Goal: Transaction & Acquisition: Book appointment/travel/reservation

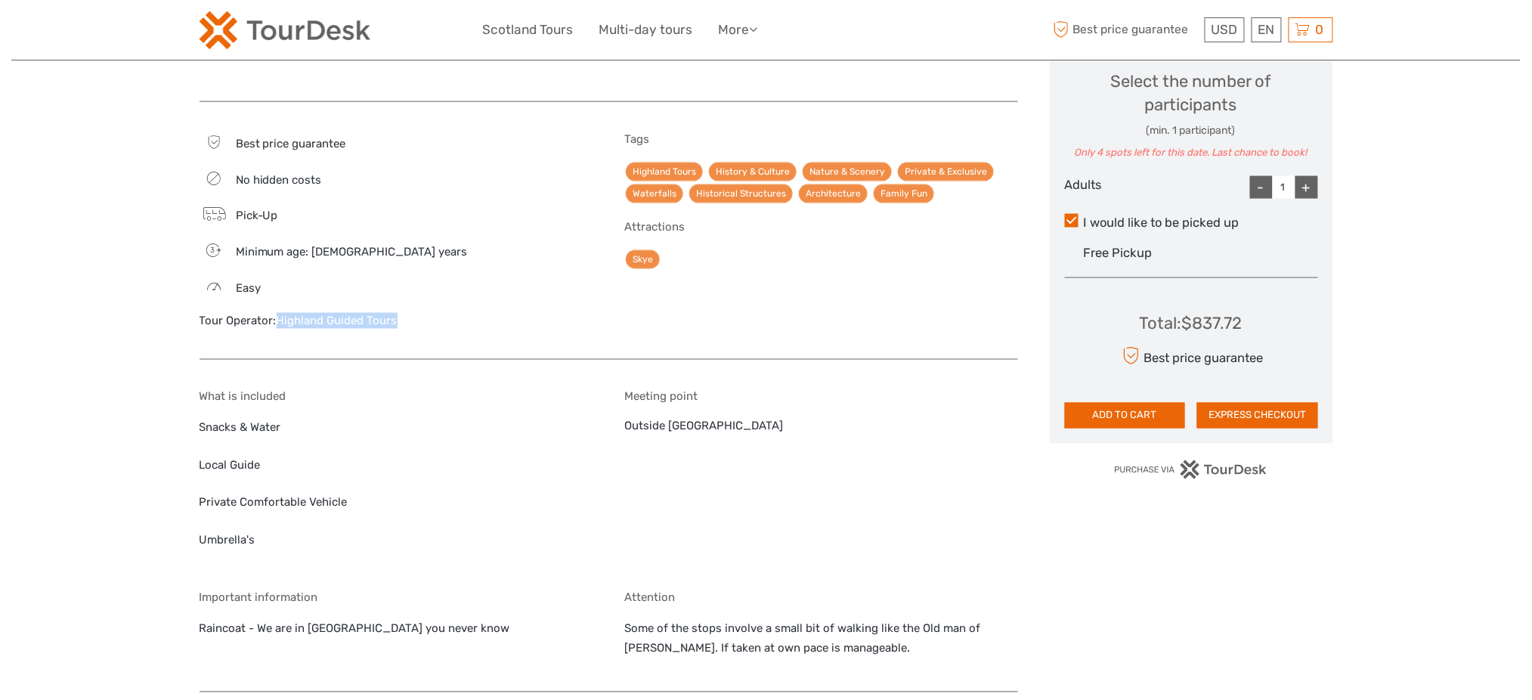
drag, startPoint x: 407, startPoint y: 299, endPoint x: 279, endPoint y: 298, distance: 128.5
click at [279, 313] on div "Tour Operator: Highland Guided Tours" at bounding box center [397, 321] width 394 height 16
copy link "Highland Guided Tours"
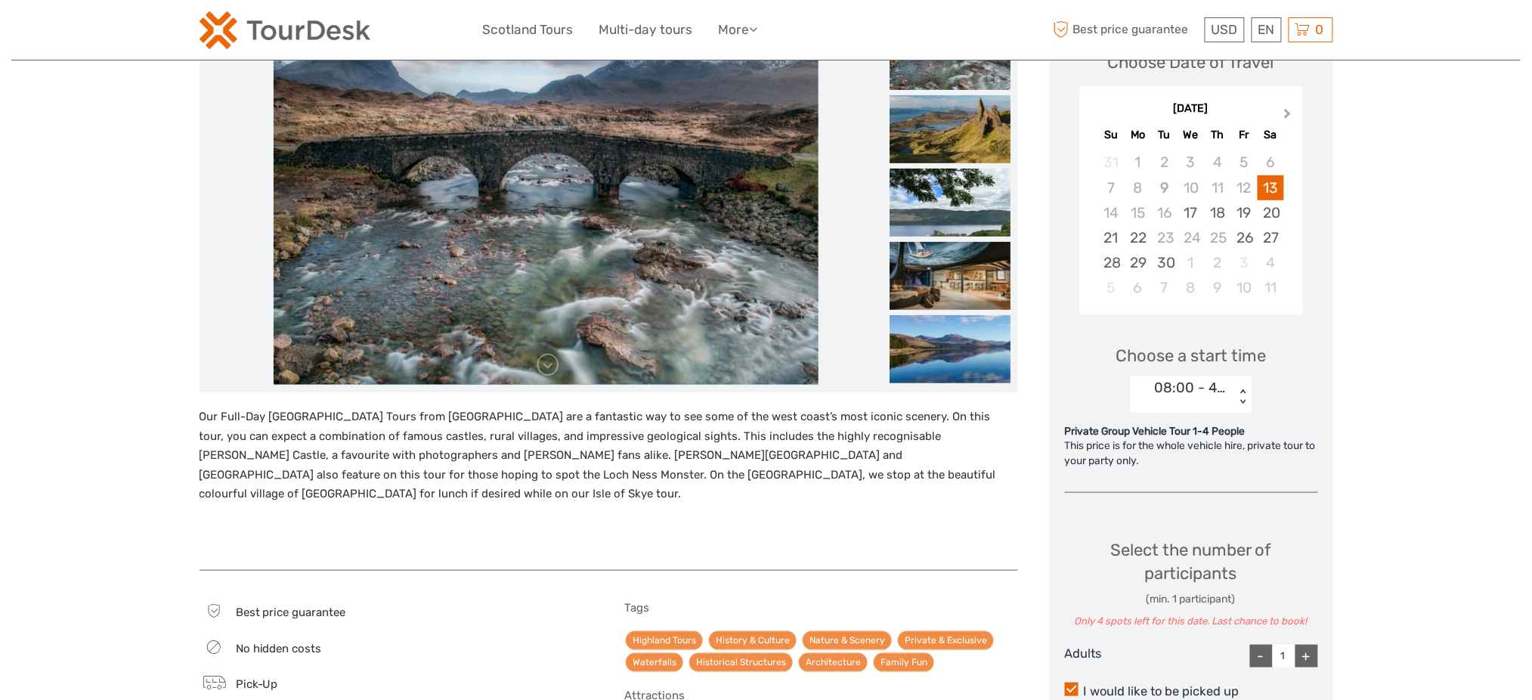
scroll to position [201, 0]
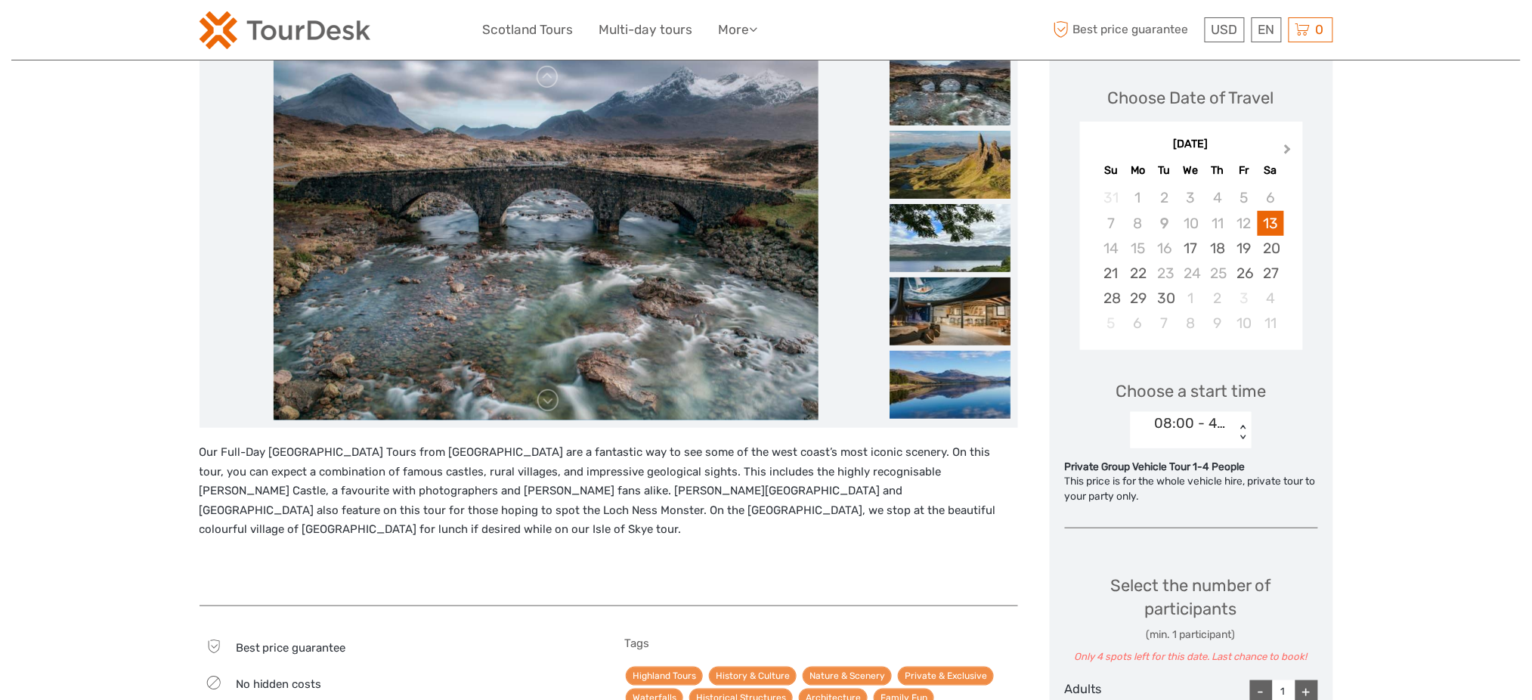
click at [1278, 146] on button "Next Month" at bounding box center [1290, 153] width 24 height 24
click at [1201, 249] on div "15" at bounding box center [1191, 248] width 26 height 25
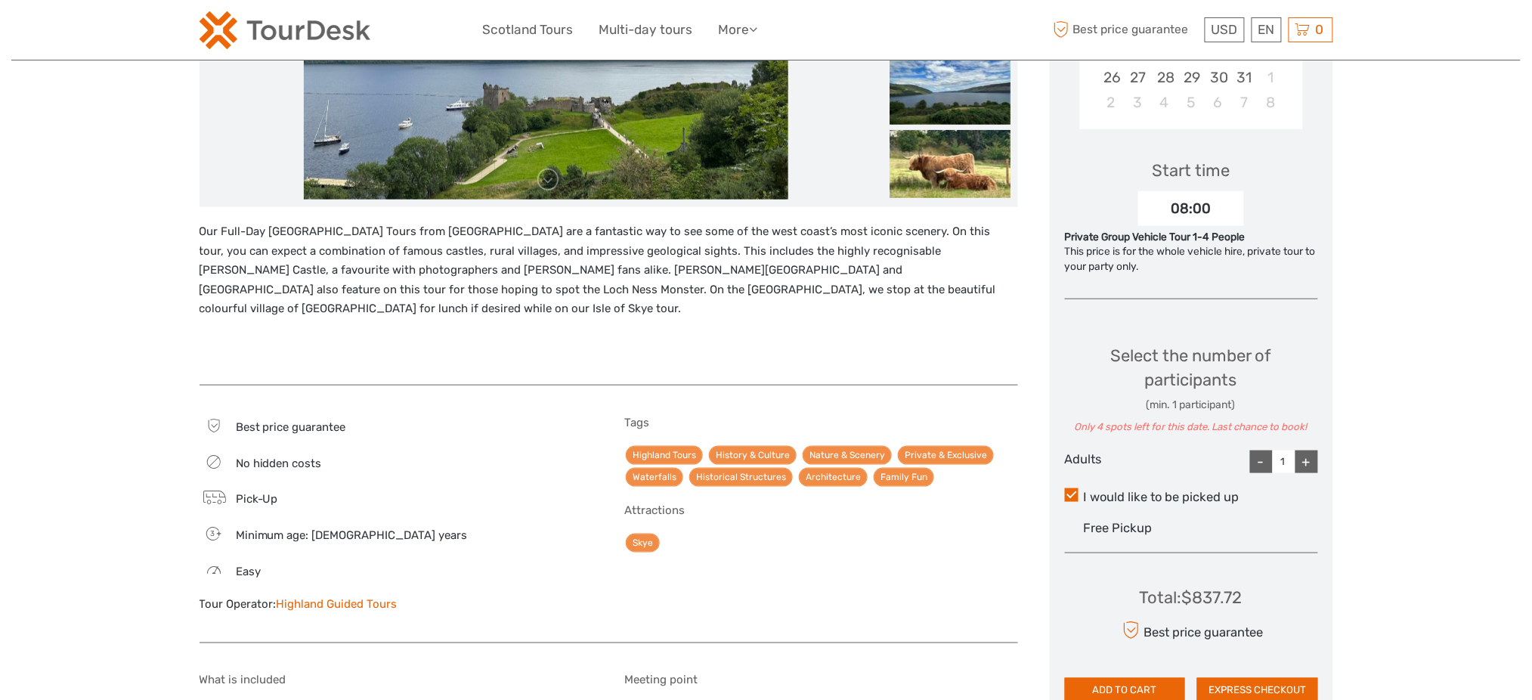
scroll to position [503, 0]
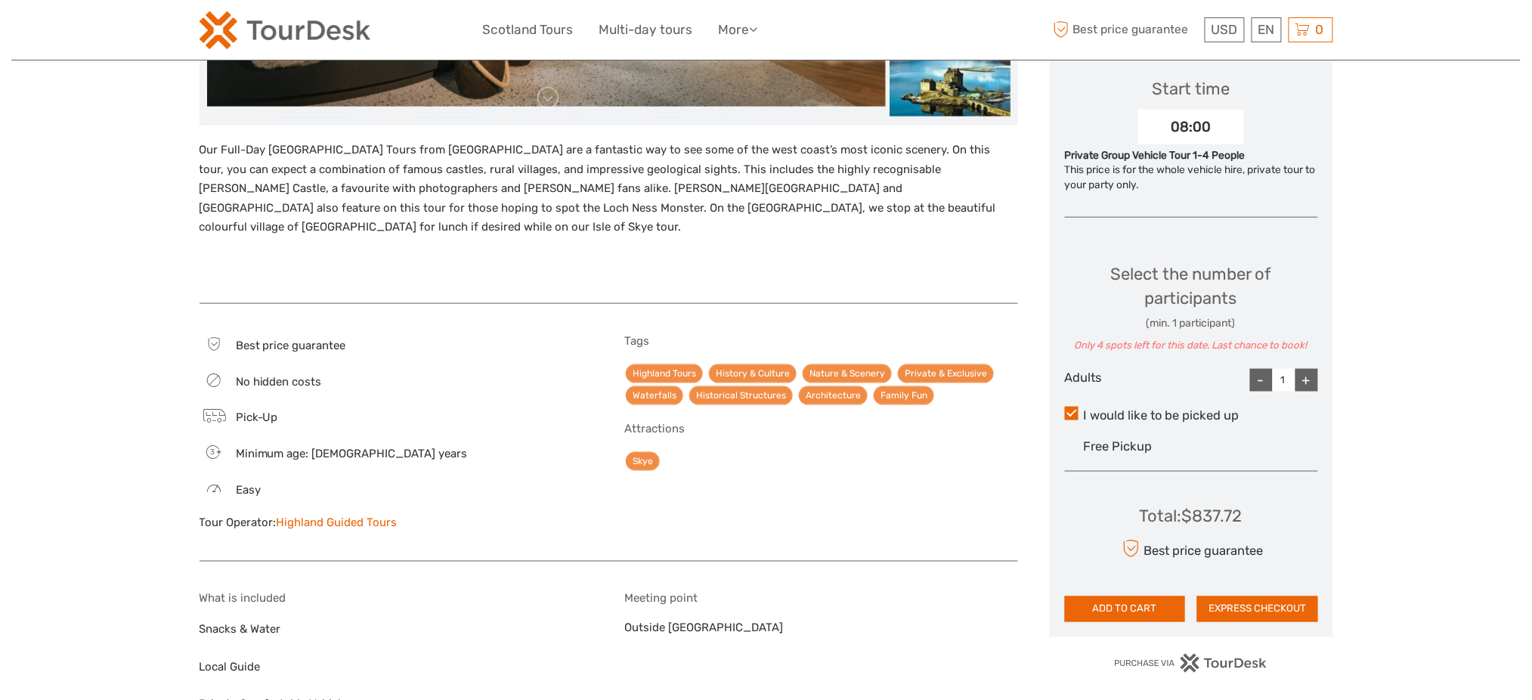
click at [1322, 382] on div "Choose Date of Travel October 2025 Previous Month Next Month October 2025 Su Mo…" at bounding box center [1191, 192] width 283 height 889
click at [1312, 379] on div "+" at bounding box center [1307, 380] width 23 height 23
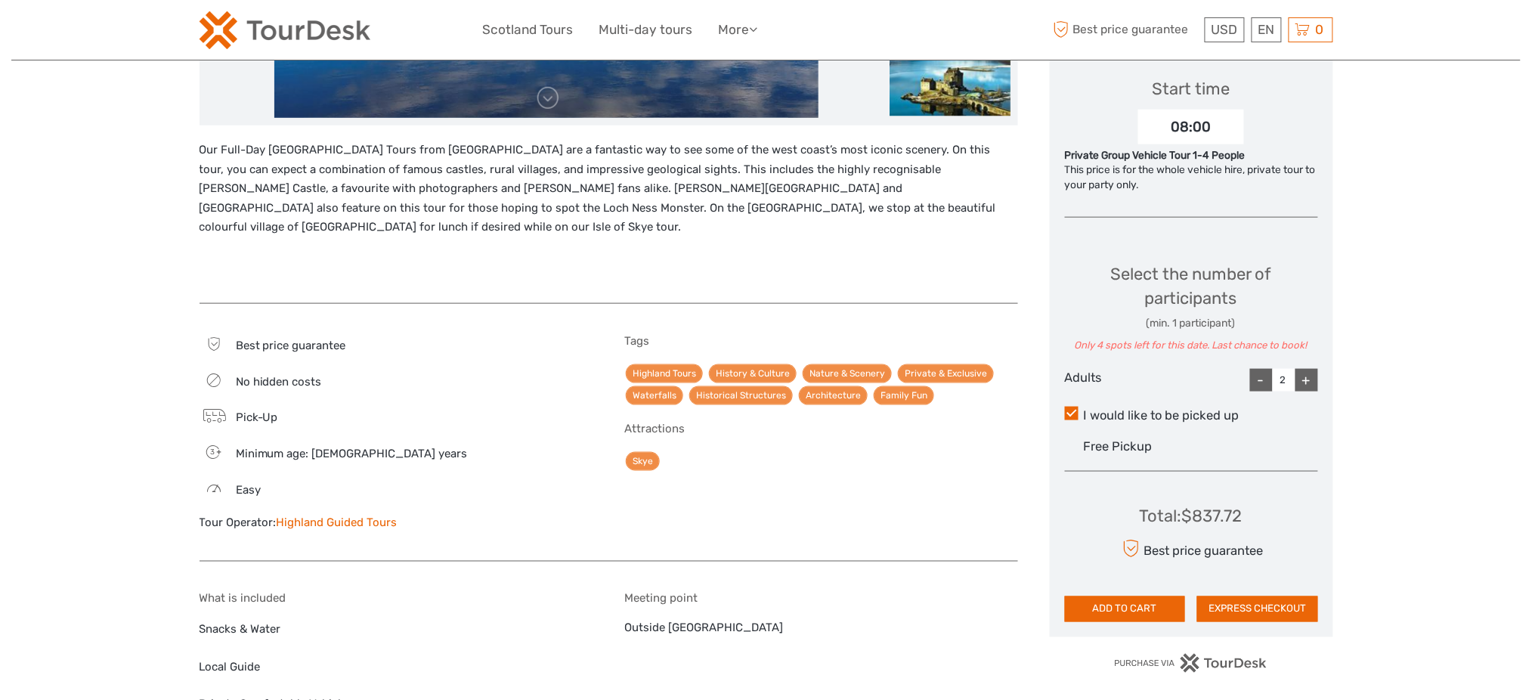
click at [1309, 379] on div "+" at bounding box center [1307, 380] width 23 height 23
click at [1252, 383] on div "-" at bounding box center [1261, 380] width 23 height 23
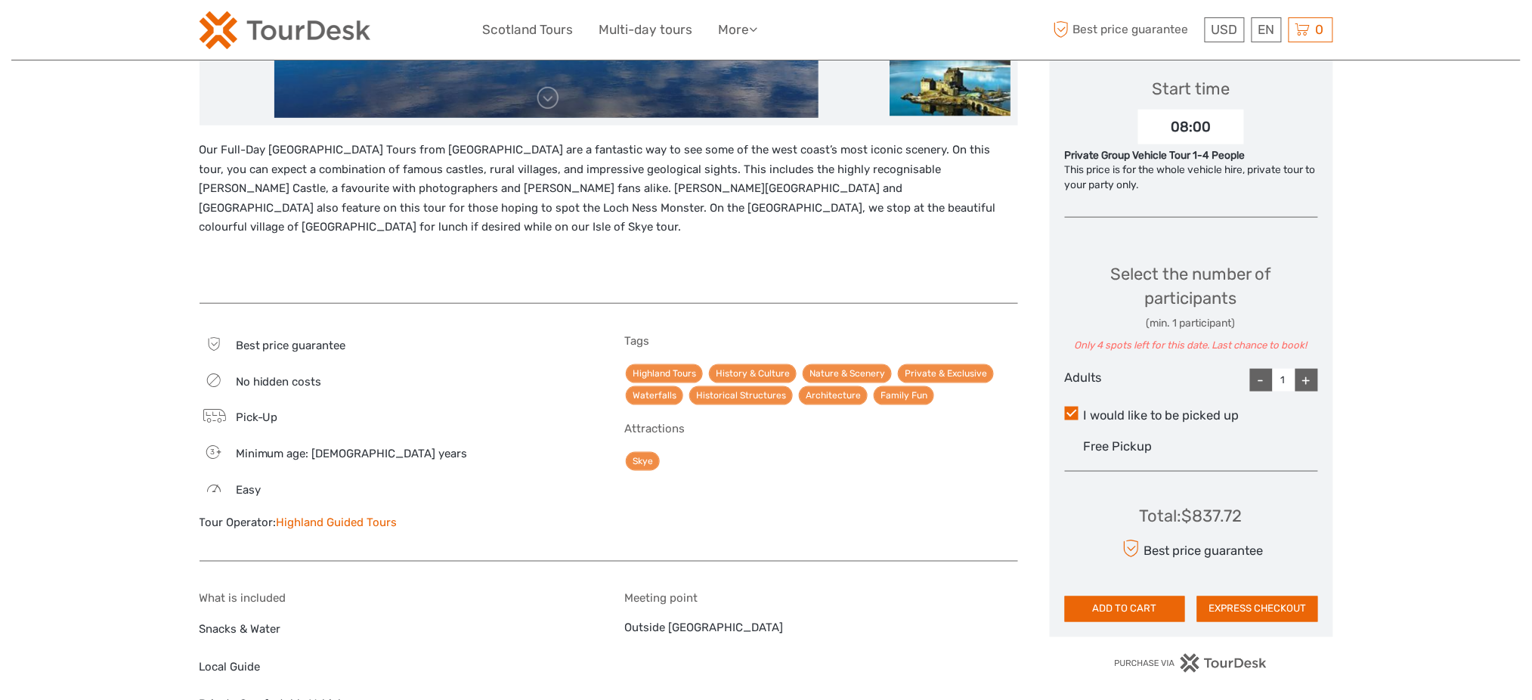
click at [1252, 383] on div "-" at bounding box center [1261, 380] width 23 height 23
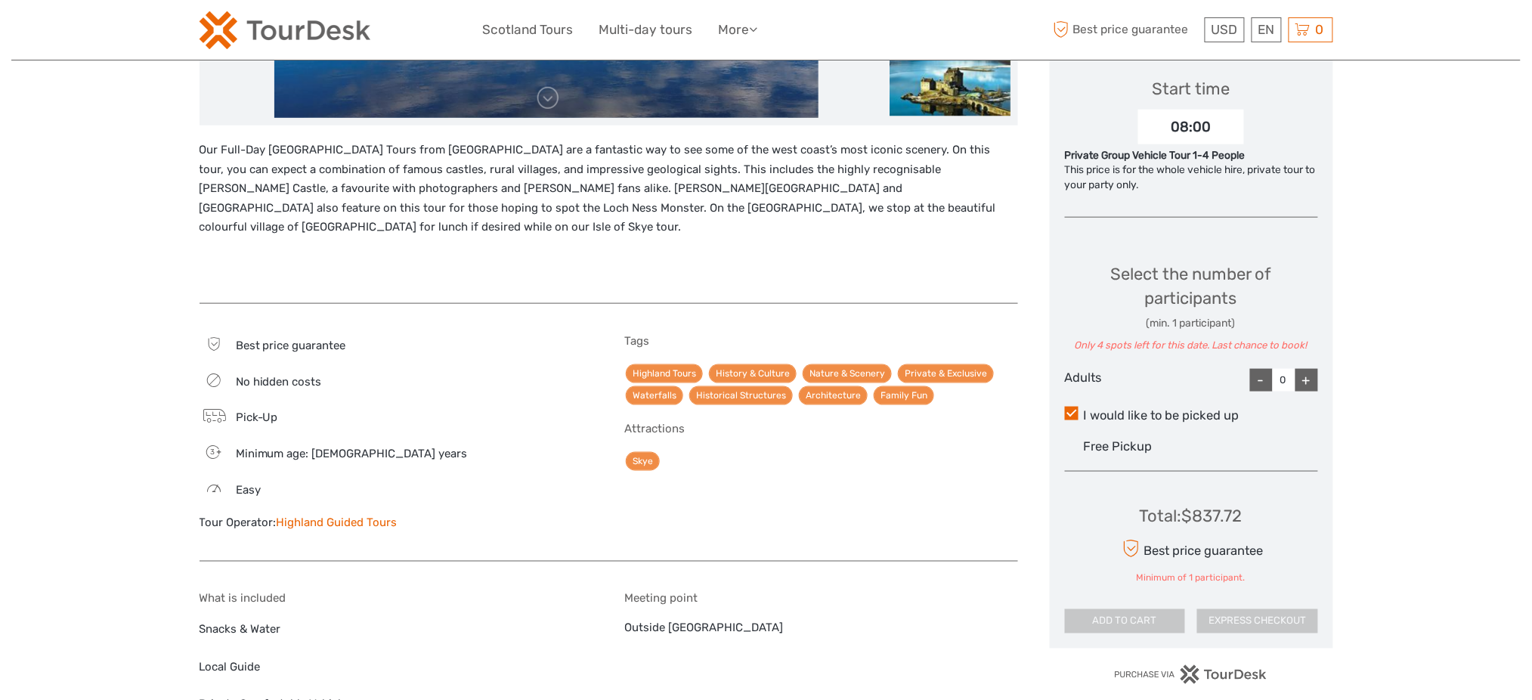
click at [1320, 385] on div "Choose Date of Travel October 2025 Previous Month Next Month October 2025 Su Mo…" at bounding box center [1191, 198] width 283 height 900
click at [1318, 385] on div "Choose Date of Travel October 2025 Previous Month Next Month October 2025 Su Mo…" at bounding box center [1191, 198] width 283 height 900
click at [1302, 383] on div "+" at bounding box center [1307, 380] width 23 height 23
type input "1"
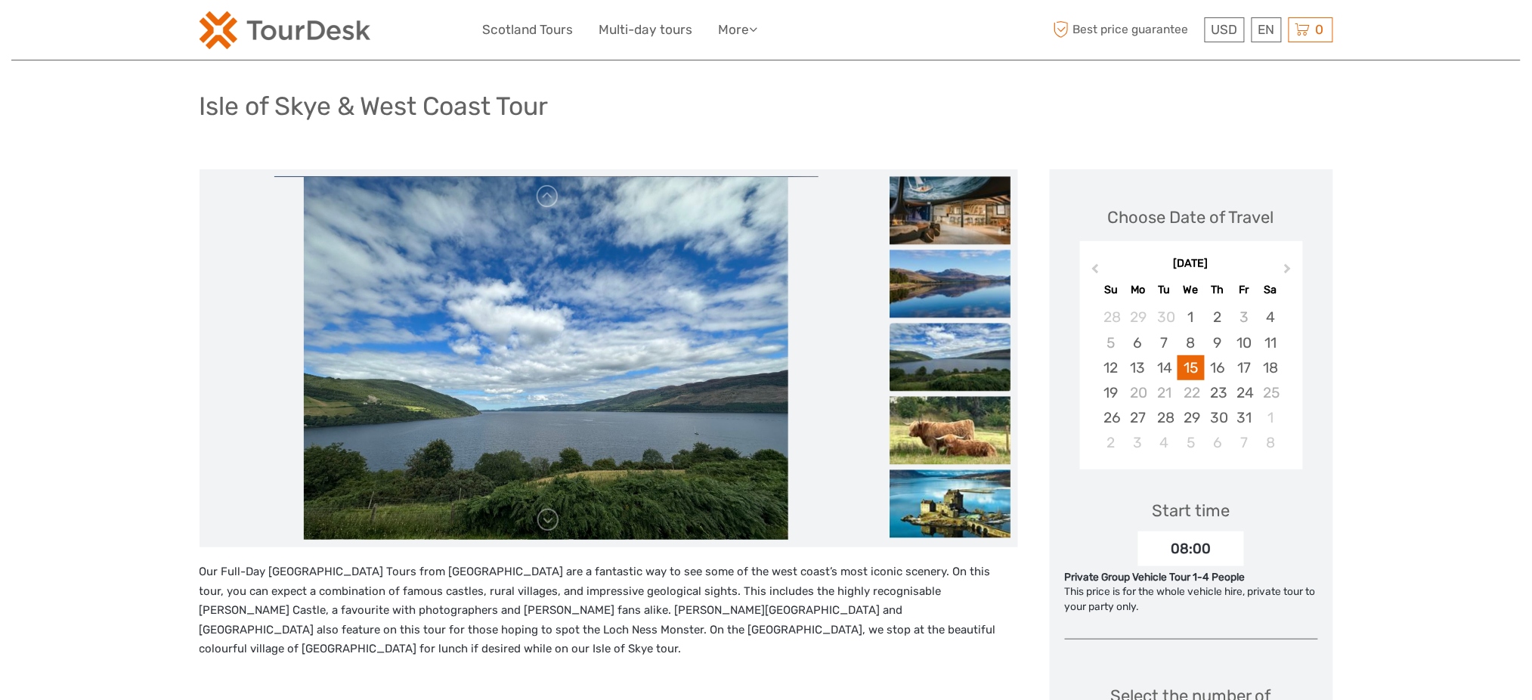
scroll to position [0, 0]
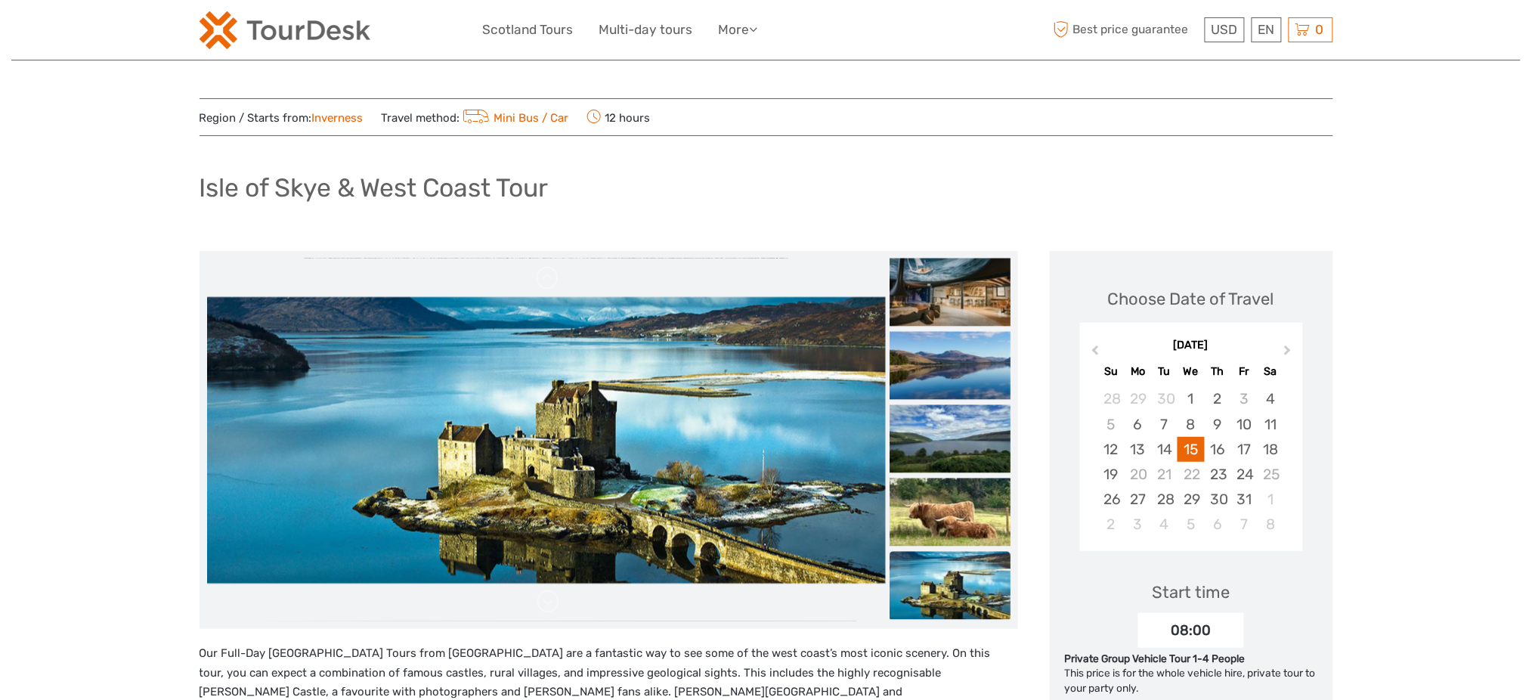
click at [415, 189] on h1 "Isle of Skye & West Coast Tour" at bounding box center [374, 187] width 349 height 31
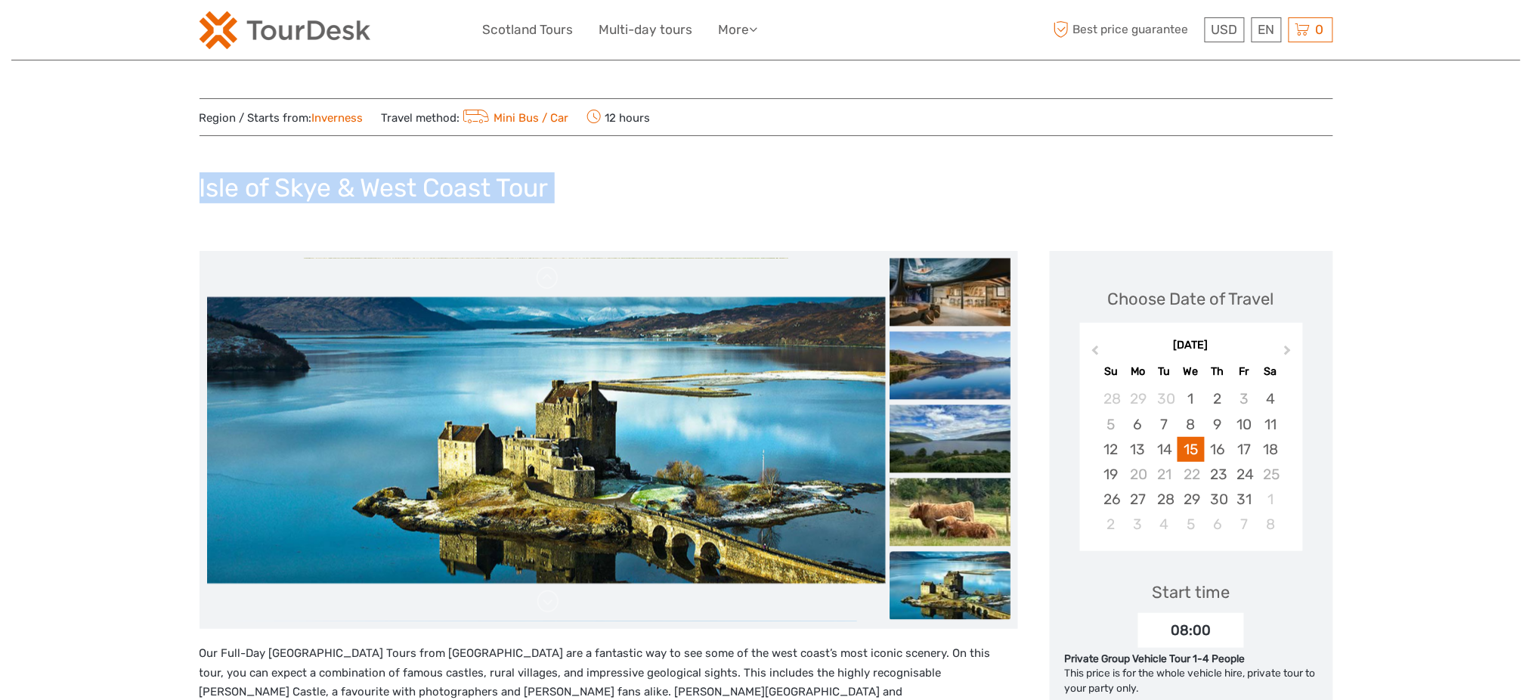
click at [415, 189] on h1 "Isle of Skye & West Coast Tour" at bounding box center [374, 187] width 349 height 31
copy div "Isle of Skye & West Coast Tour"
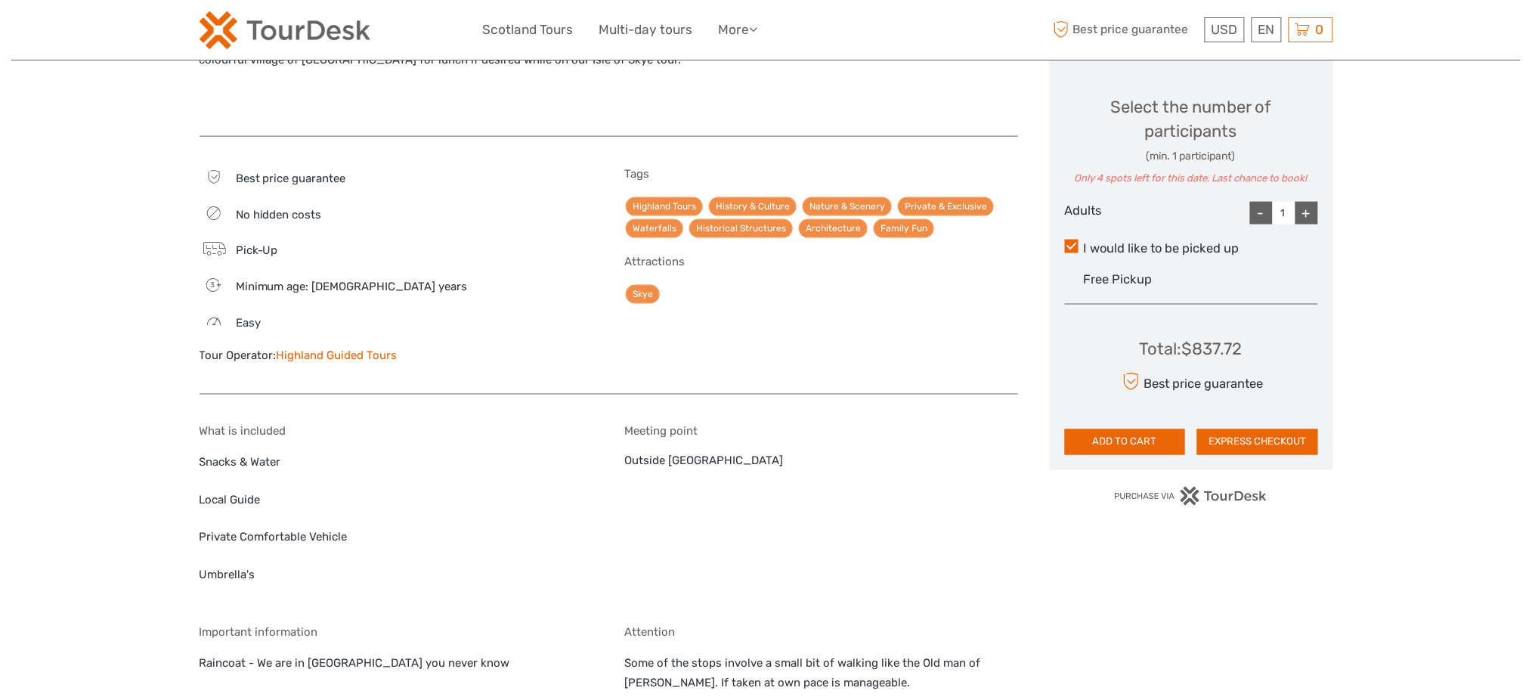
scroll to position [705, 0]
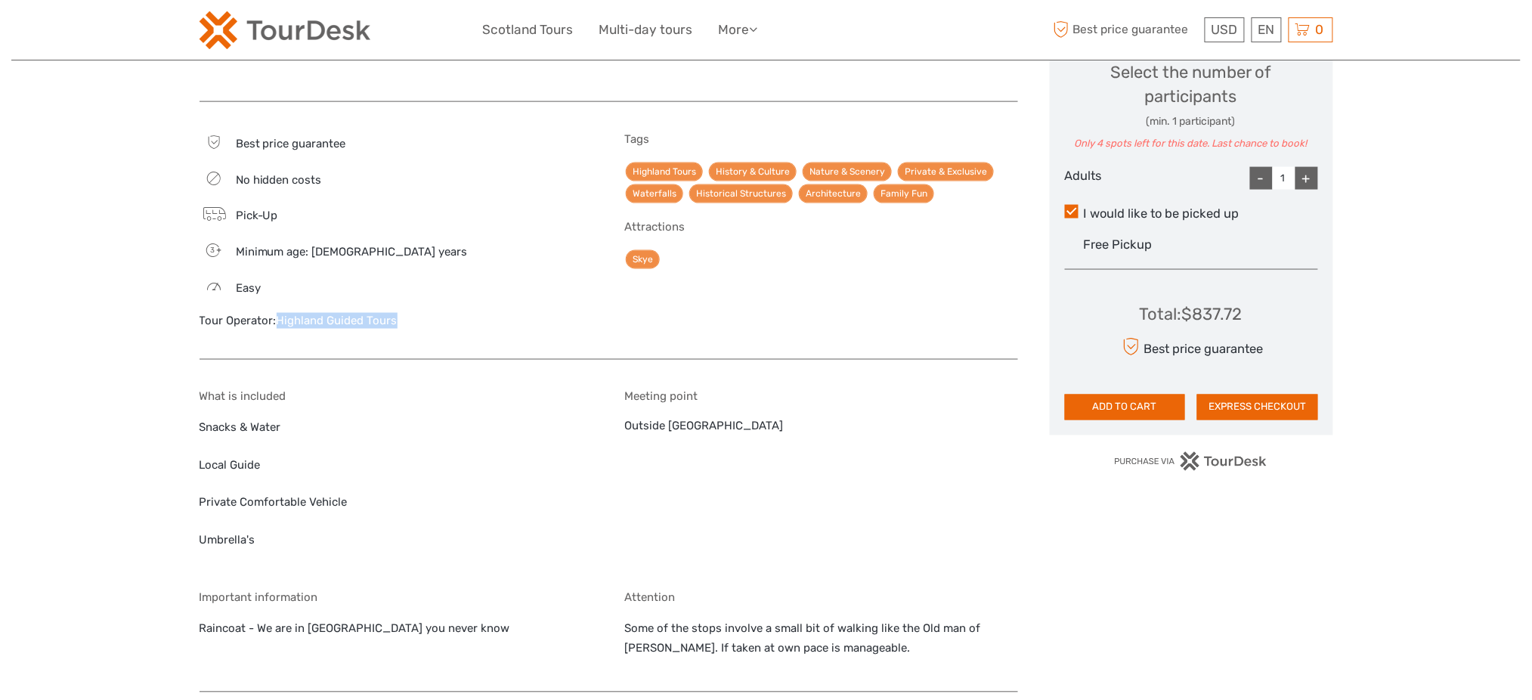
drag, startPoint x: 404, startPoint y: 306, endPoint x: 276, endPoint y: 308, distance: 127.8
click at [276, 313] on div "Tour Operator: Highland Guided Tours" at bounding box center [397, 321] width 394 height 16
copy link "Highland Guided Tours"
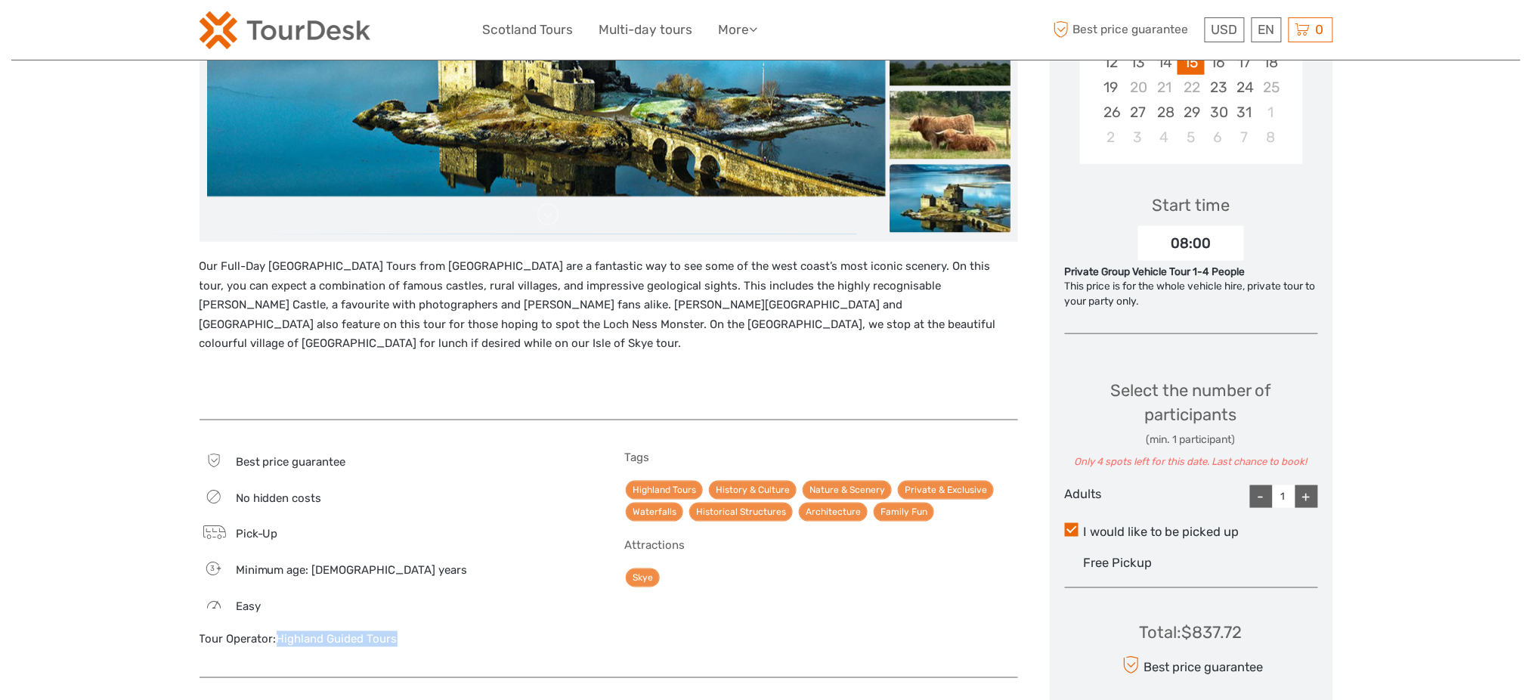
scroll to position [0, 0]
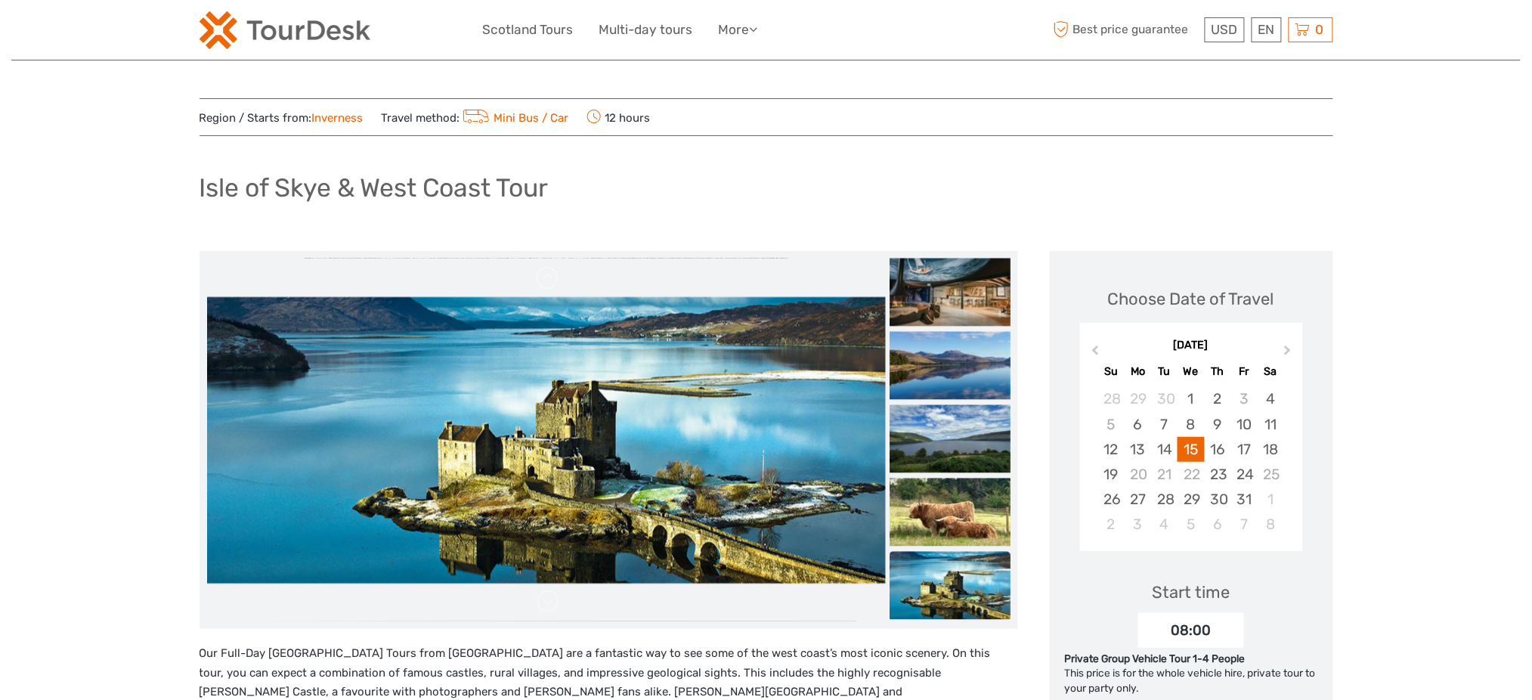
click at [491, 193] on h1 "Isle of Skye & West Coast Tour" at bounding box center [374, 187] width 349 height 31
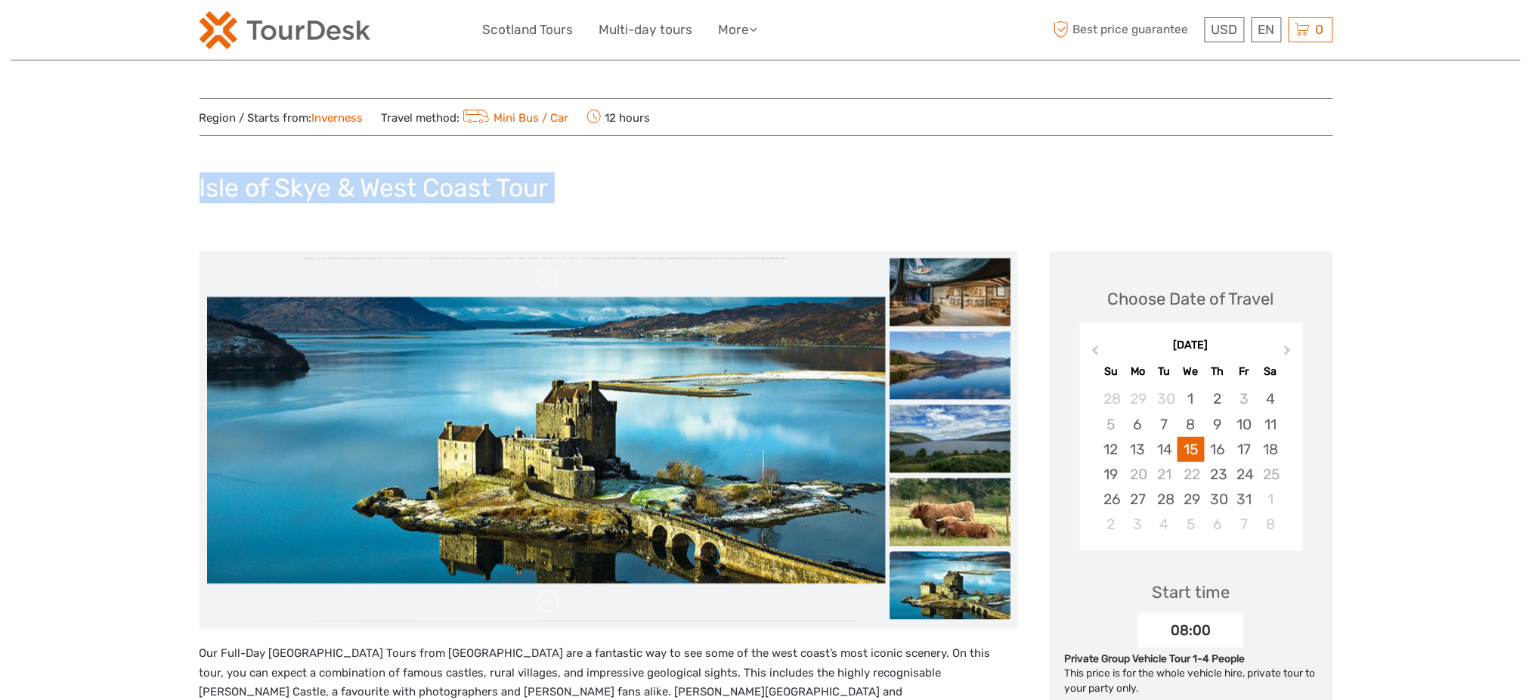
click at [491, 193] on h1 "Isle of Skye & West Coast Tour" at bounding box center [374, 187] width 349 height 31
copy div "Isle of Skye & West Coast Tour"
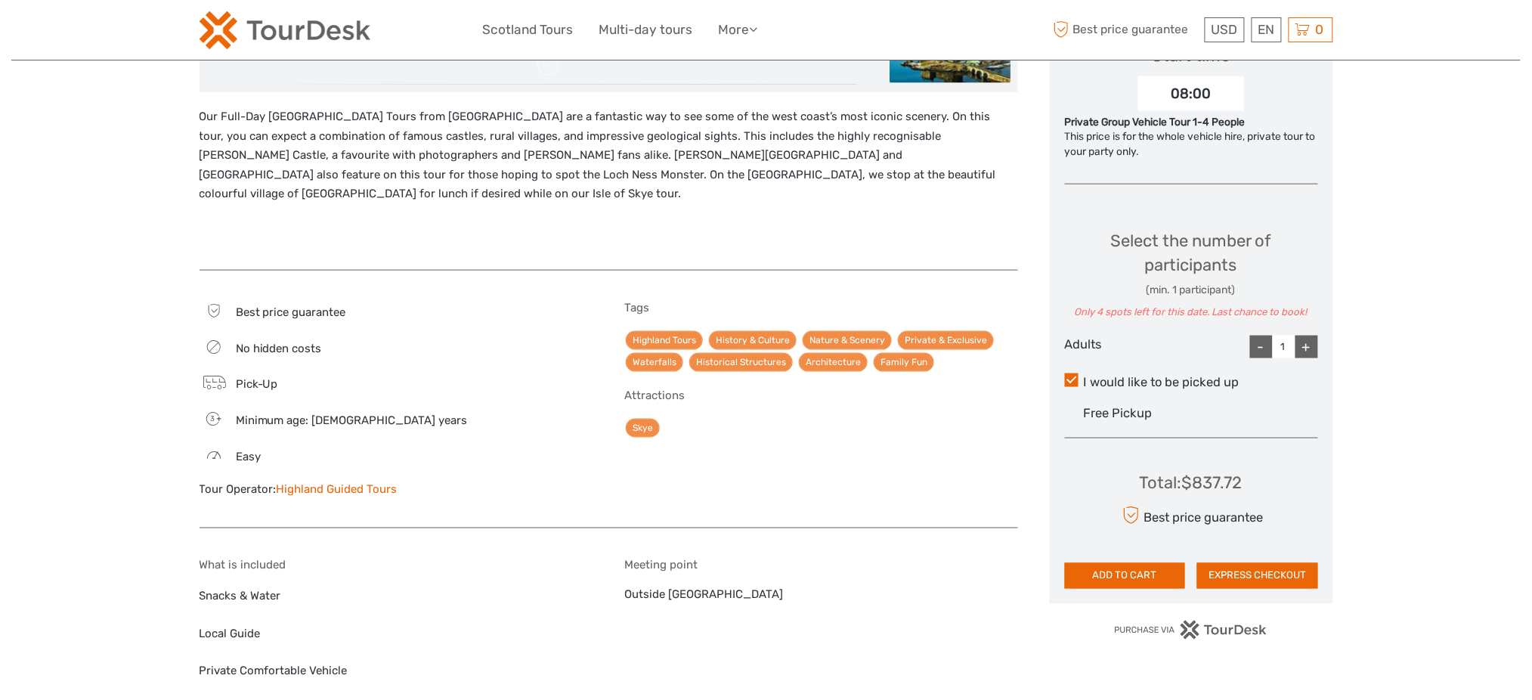
scroll to position [705, 0]
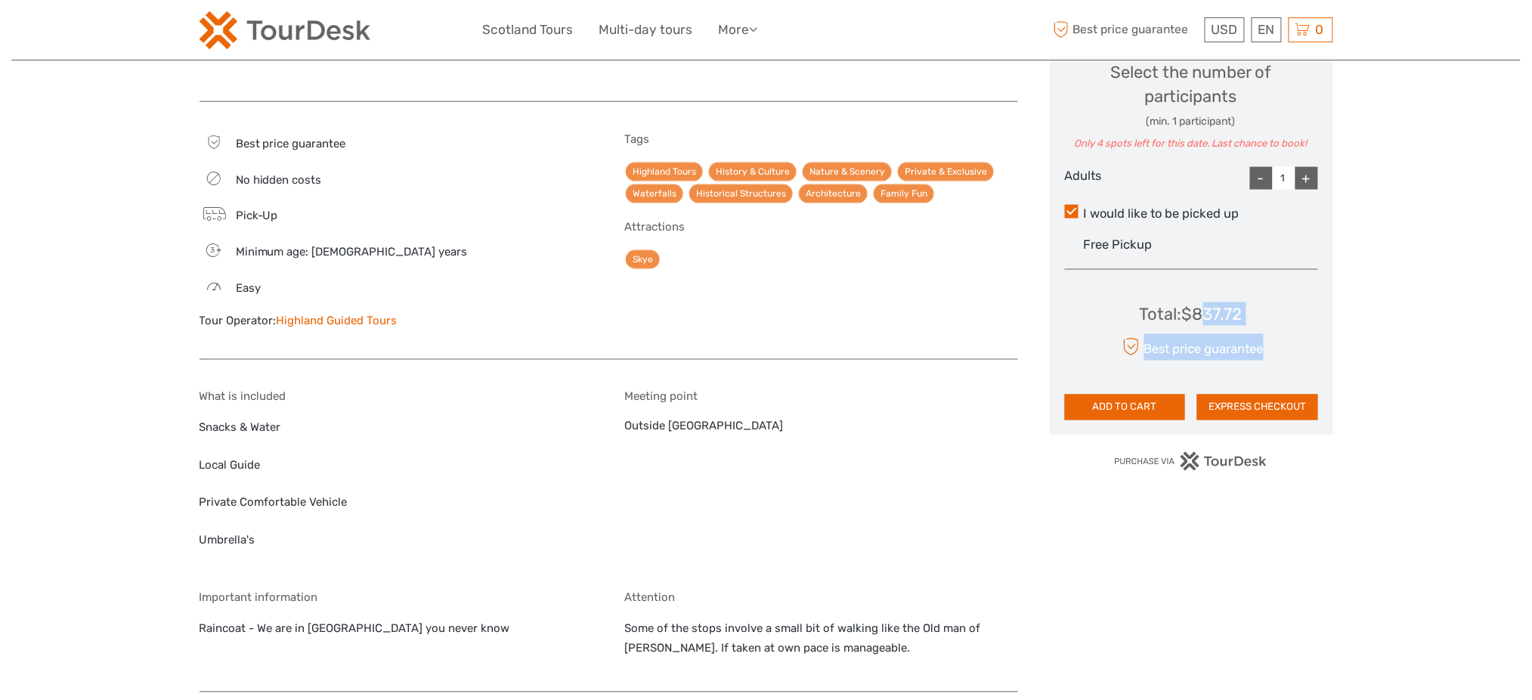
drag, startPoint x: 1262, startPoint y: 317, endPoint x: 1208, endPoint y: 316, distance: 54.4
click at [1208, 316] on div "Total : $837.72 Best price guarantee ADD TO CART EXPRESS CHECKOUT" at bounding box center [1191, 351] width 253 height 138
click at [1212, 310] on div "Total : $837.72" at bounding box center [1191, 313] width 103 height 23
drag, startPoint x: 1183, startPoint y: 311, endPoint x: 1223, endPoint y: 305, distance: 40.4
click at [1223, 305] on div "Total : $837.72" at bounding box center [1191, 313] width 103 height 23
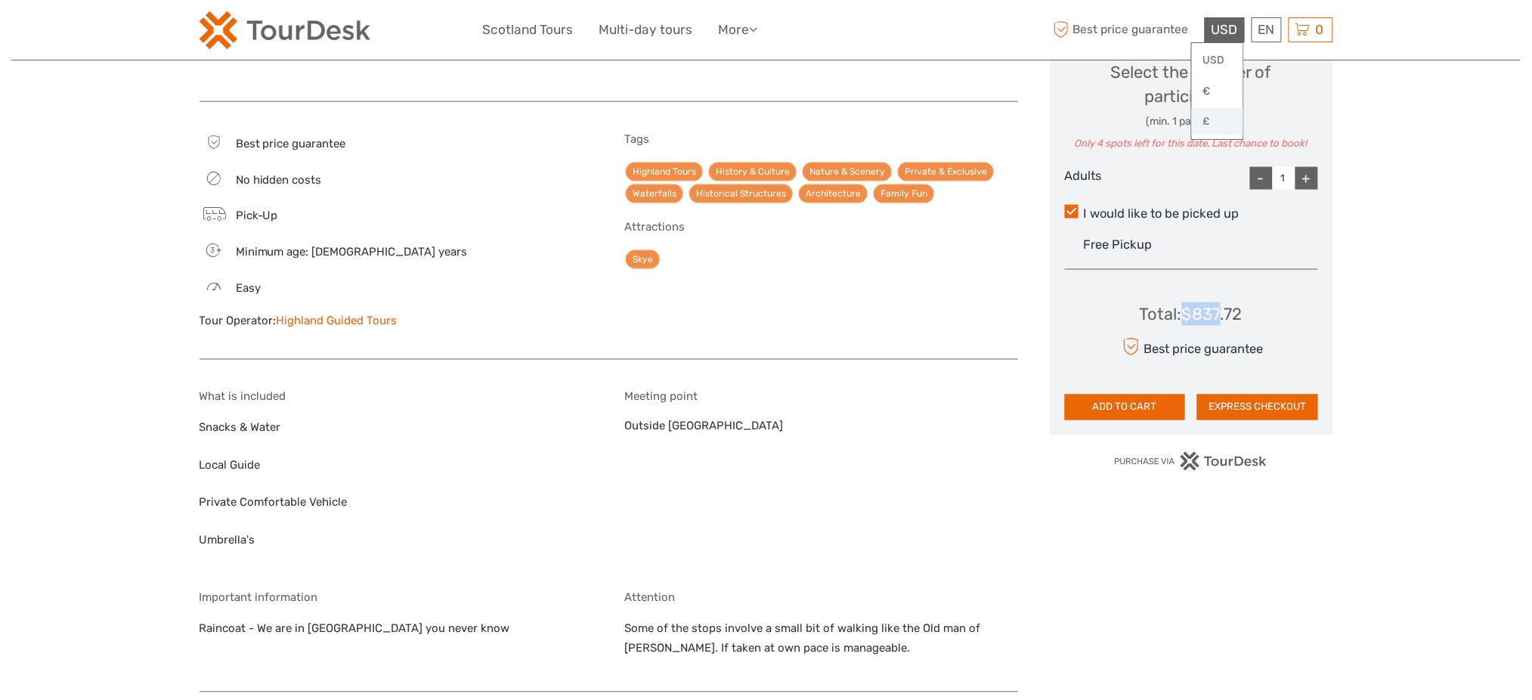
click at [1220, 119] on link "£" at bounding box center [1217, 121] width 51 height 27
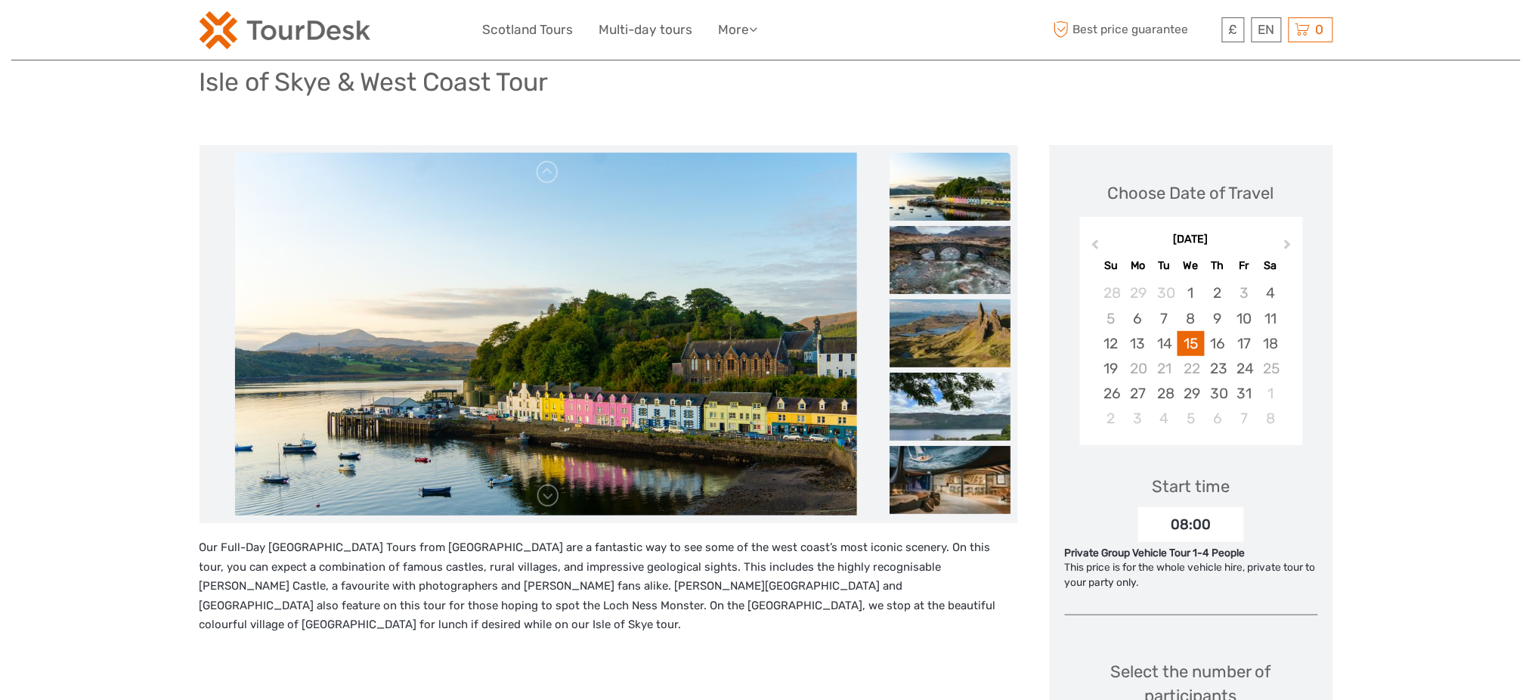
scroll to position [0, 0]
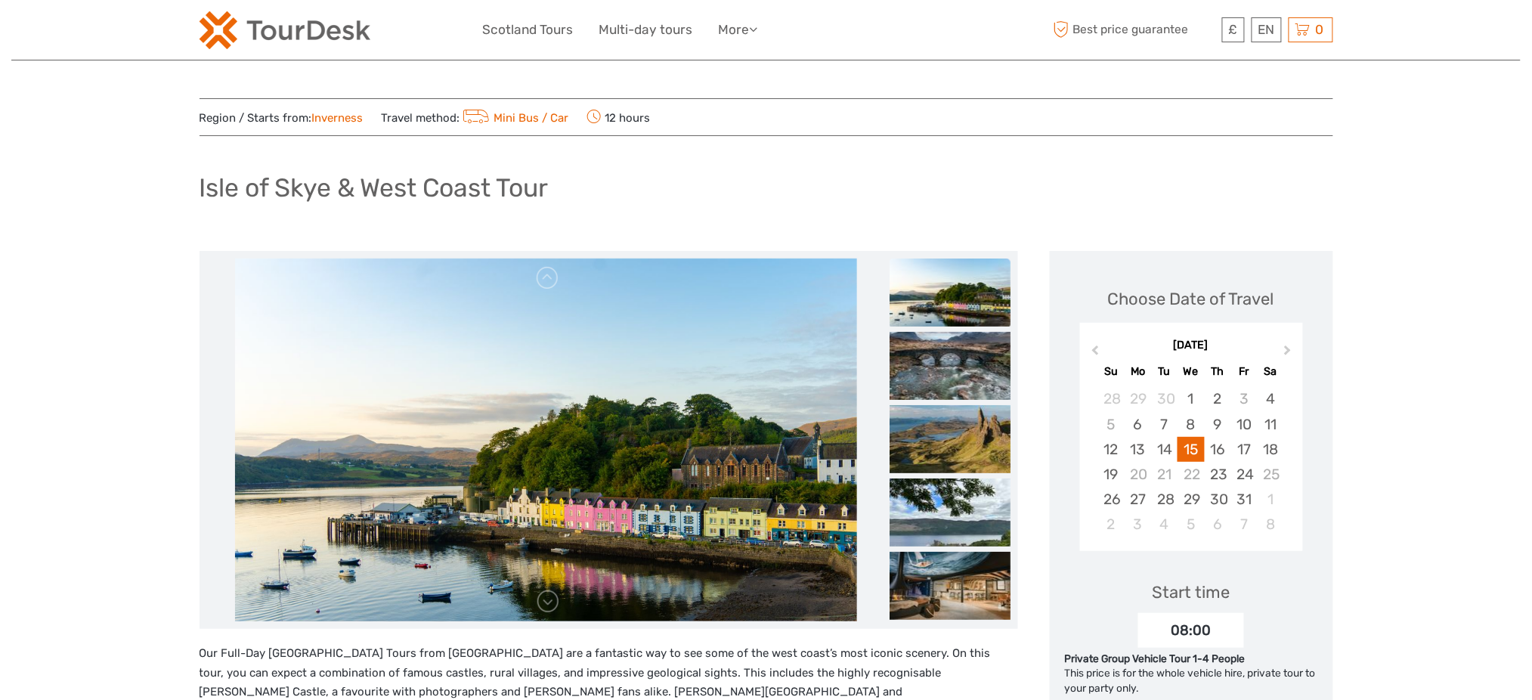
click at [487, 169] on div "Isle of Skye & West Coast Tour" at bounding box center [767, 193] width 1134 height 55
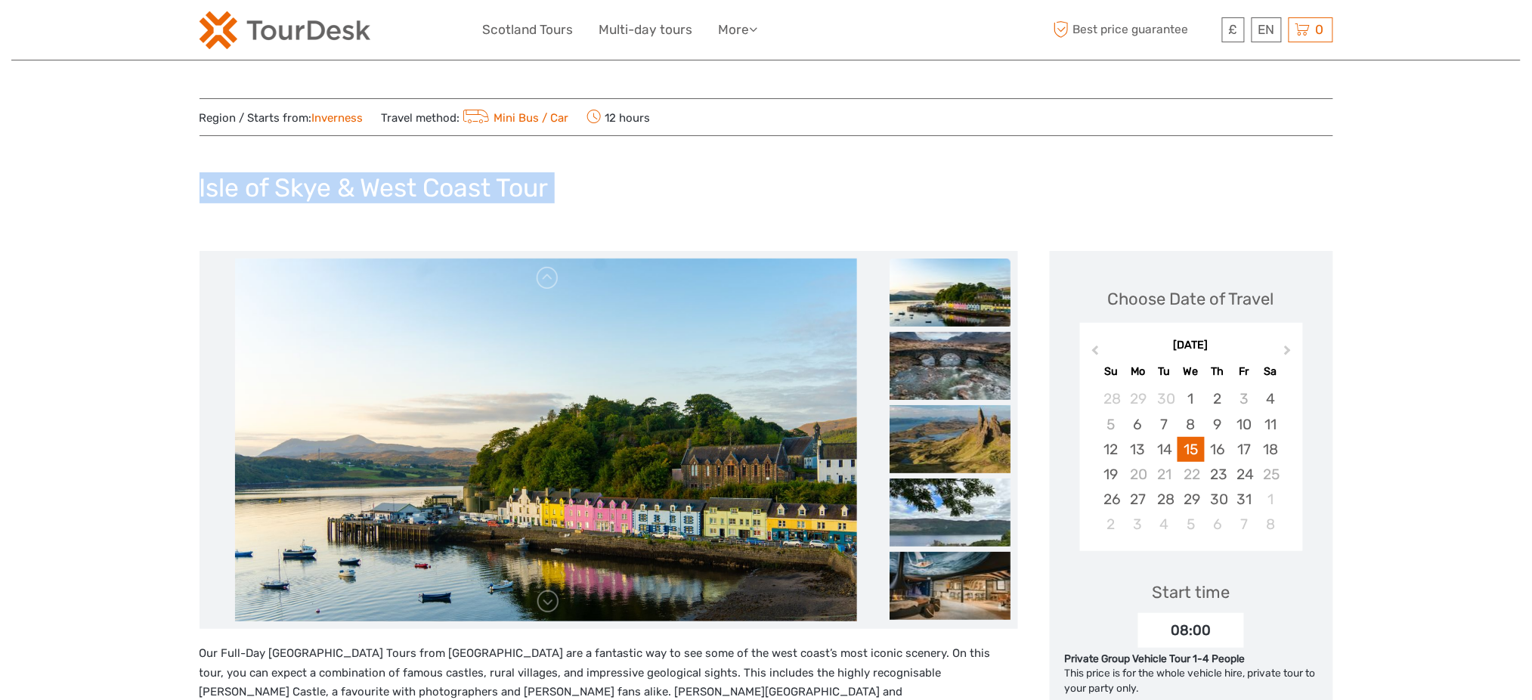
click at [487, 169] on div "Isle of Skye & West Coast Tour" at bounding box center [767, 193] width 1134 height 55
copy div "Isle of Skye & West Coast Tour"
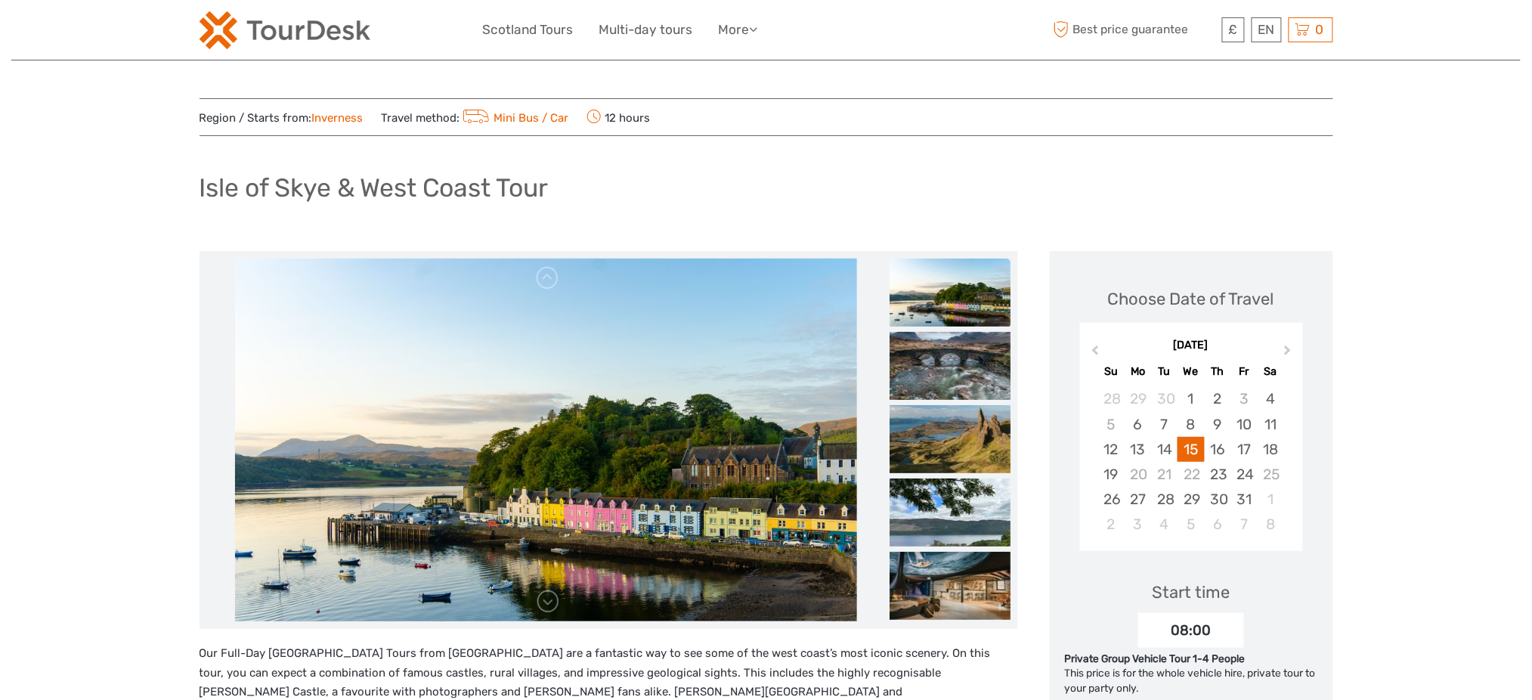
scroll to position [302, 0]
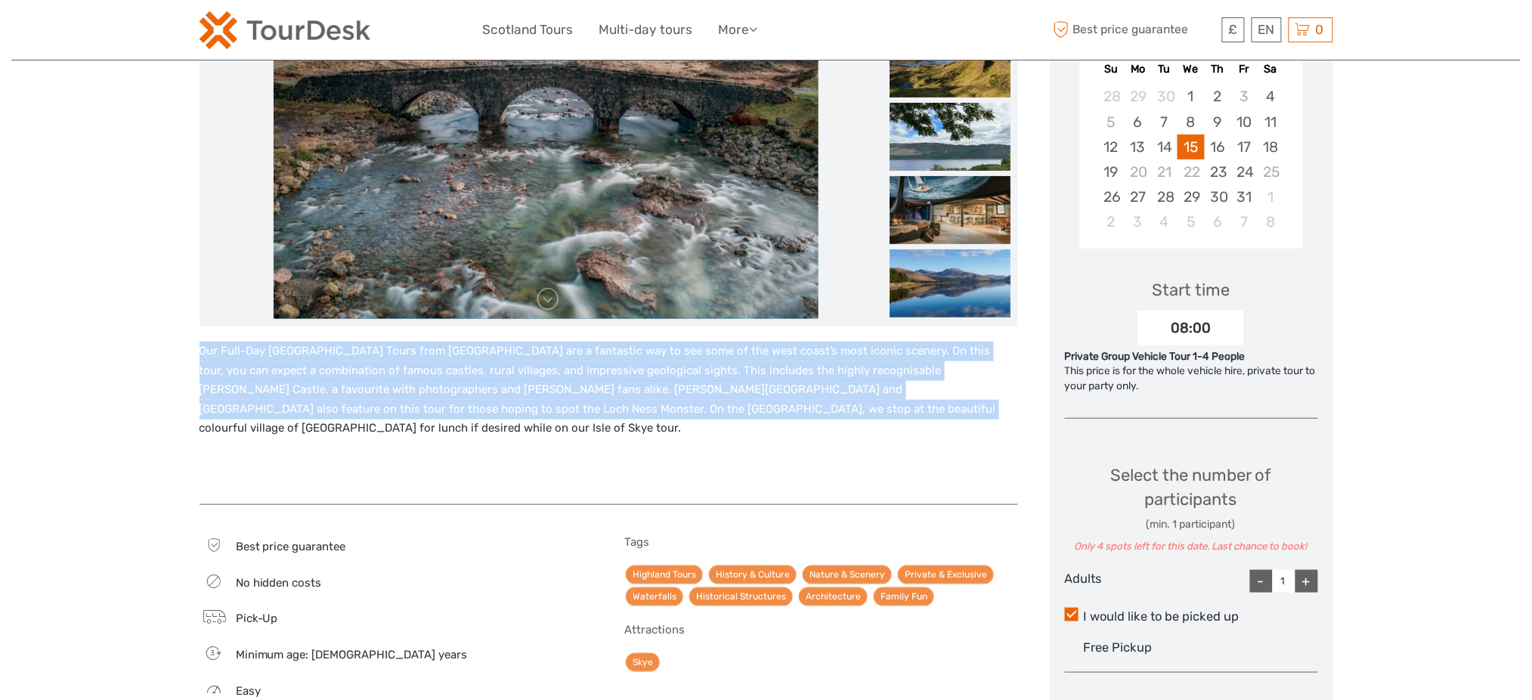
drag, startPoint x: 200, startPoint y: 339, endPoint x: 612, endPoint y: 410, distance: 418.9
click at [612, 410] on div "Our Full-Day Isle of Skye Tours from Inverness are a fantastic way to see some …" at bounding box center [609, 416] width 819 height 178
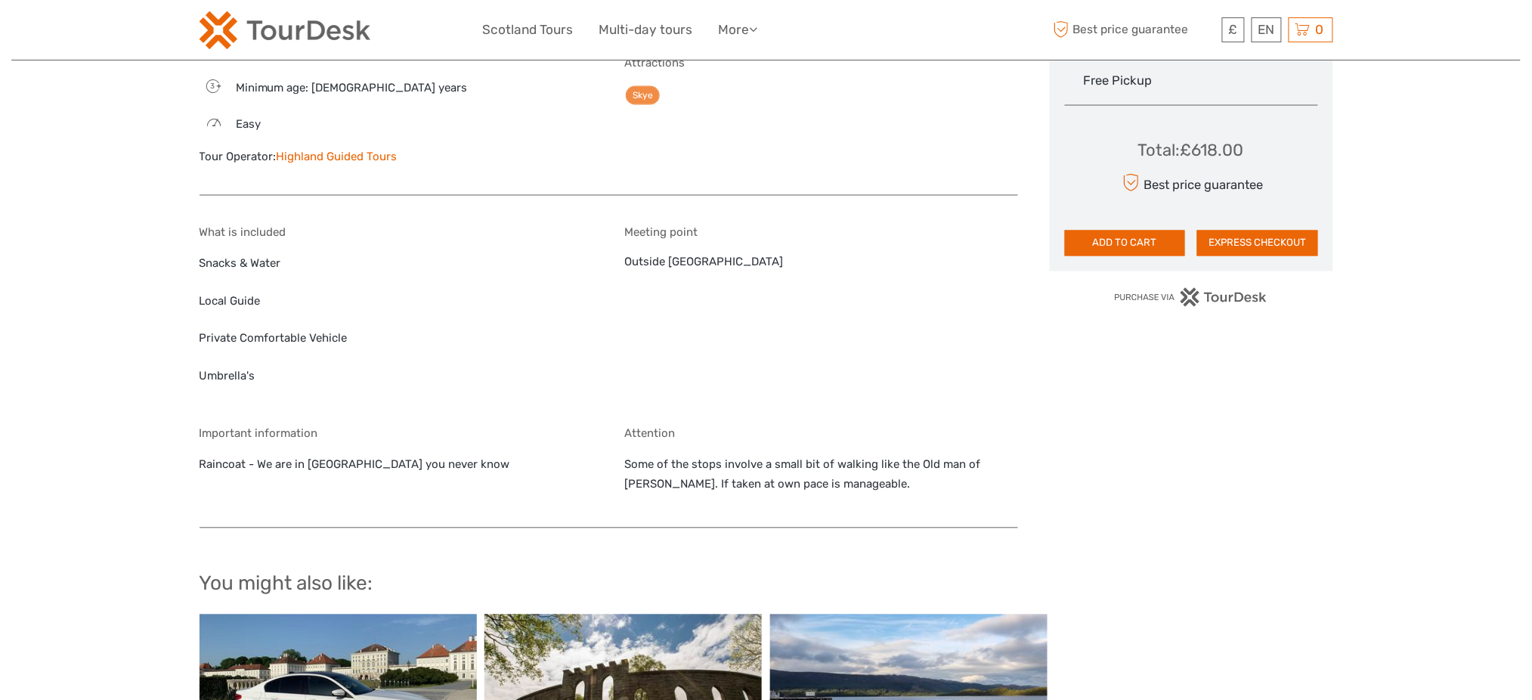
scroll to position [806, 0]
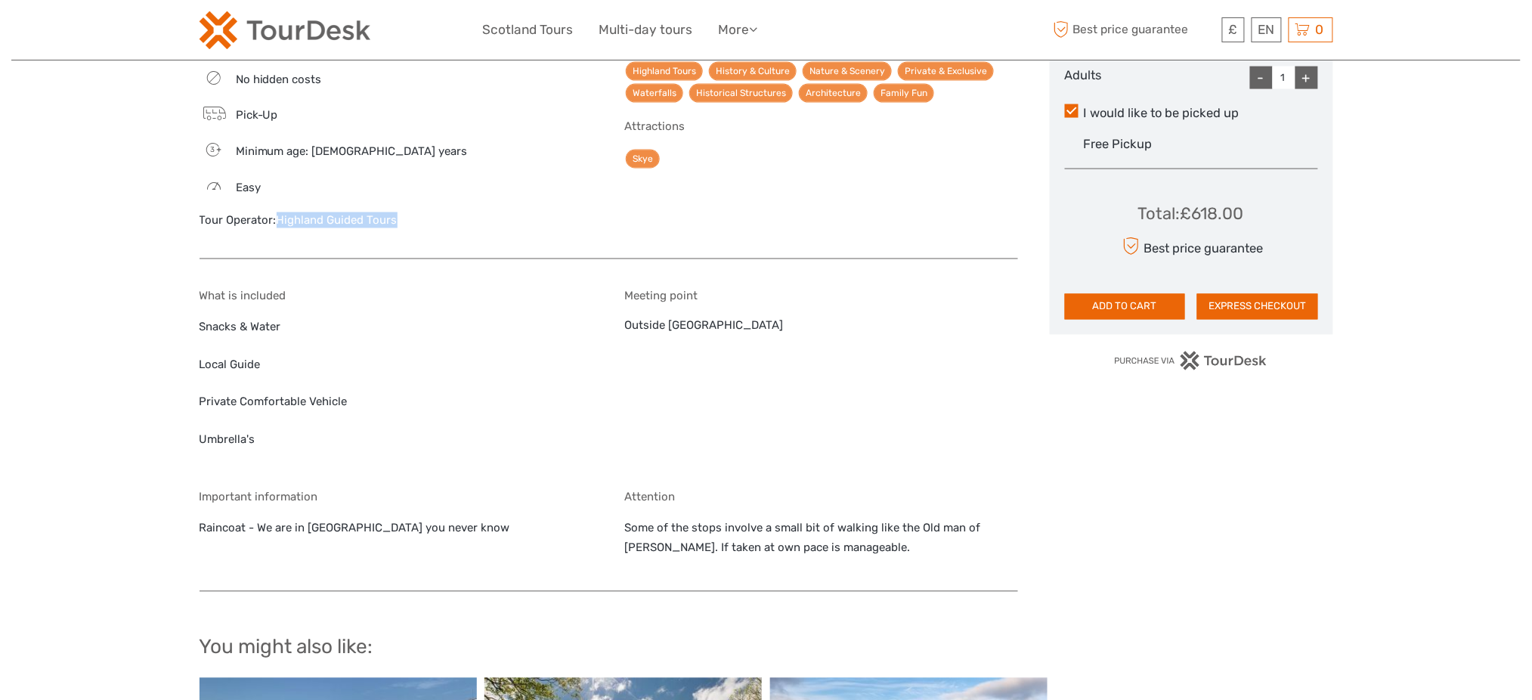
drag, startPoint x: 399, startPoint y: 203, endPoint x: 279, endPoint y: 212, distance: 120.5
click at [279, 212] on div "Best price guarantee No hidden costs Pick-Up 3 Minimum age: 3 years Easy Tour O…" at bounding box center [397, 138] width 394 height 212
copy link "Highland Guided Tours"
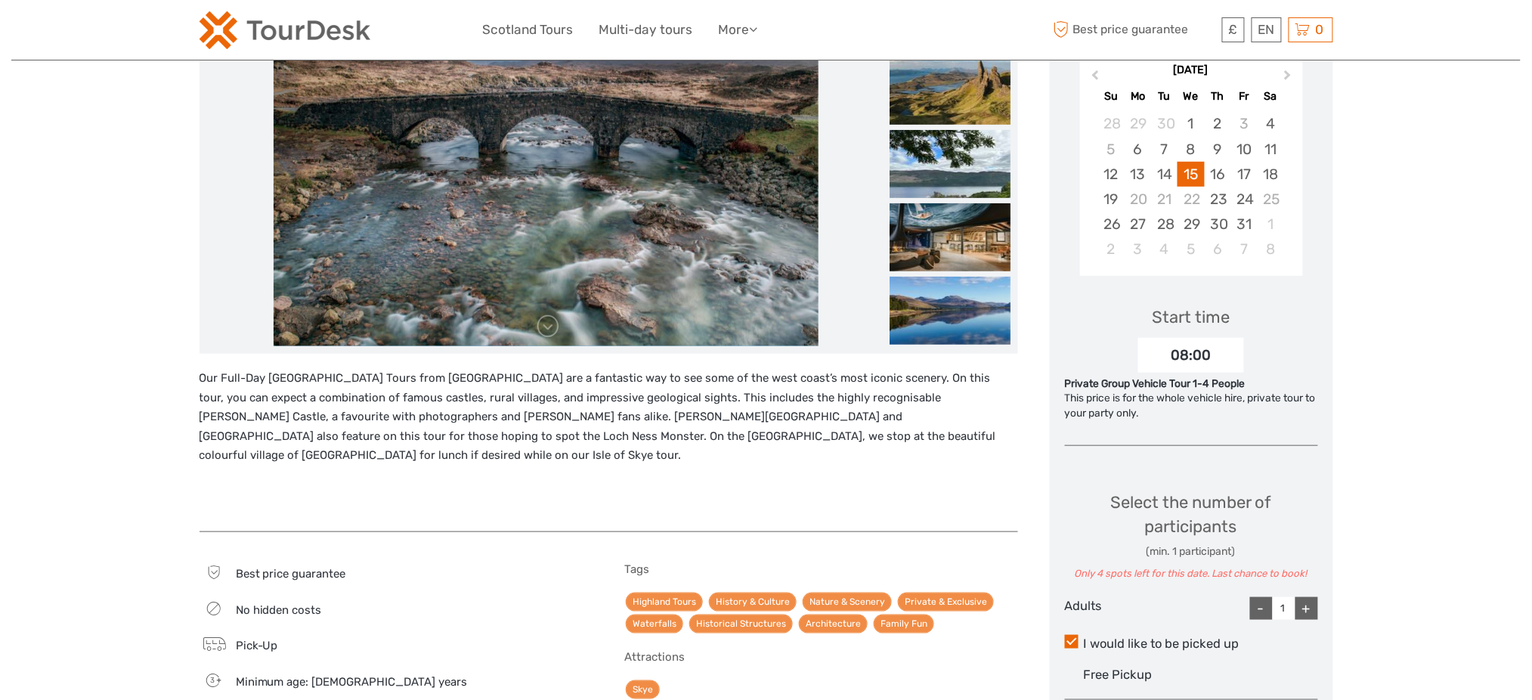
scroll to position [0, 0]
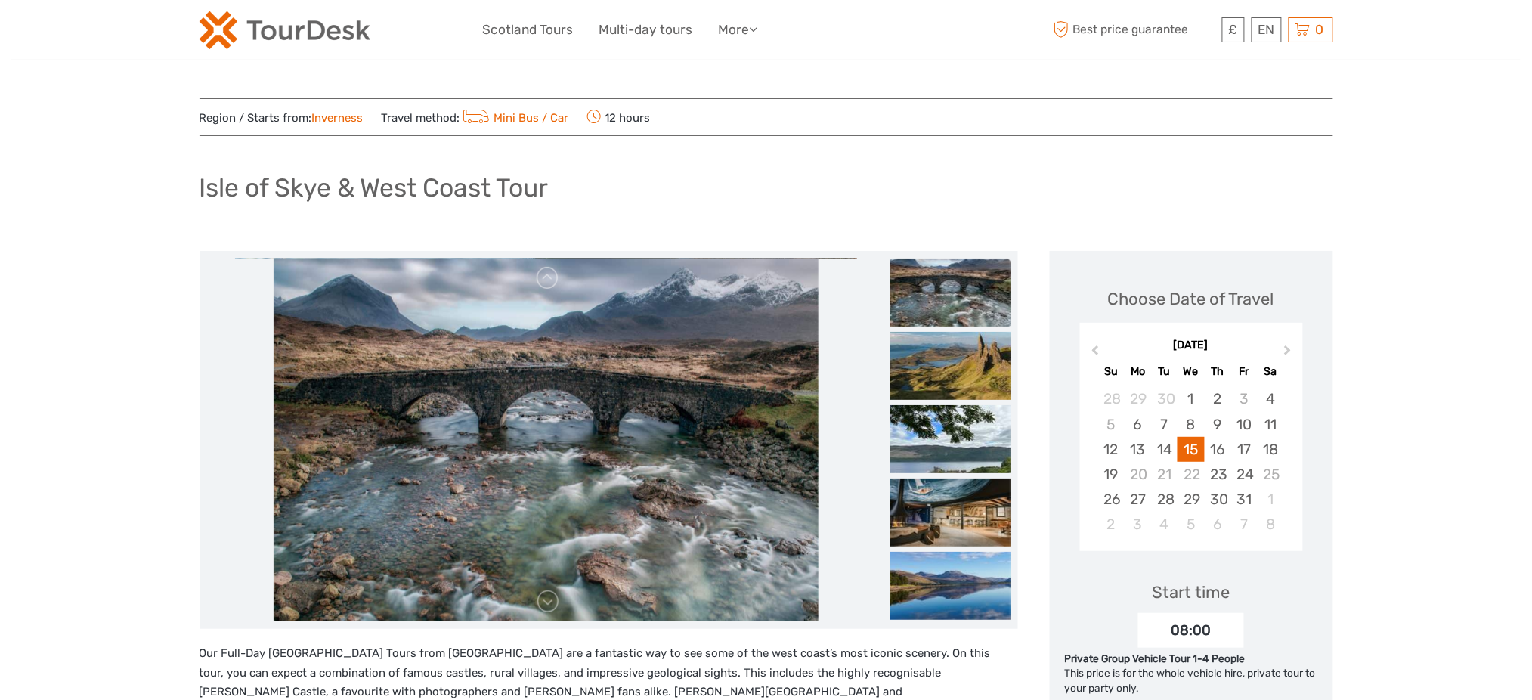
click at [437, 194] on h1 "Isle of Skye & West Coast Tour" at bounding box center [374, 187] width 349 height 31
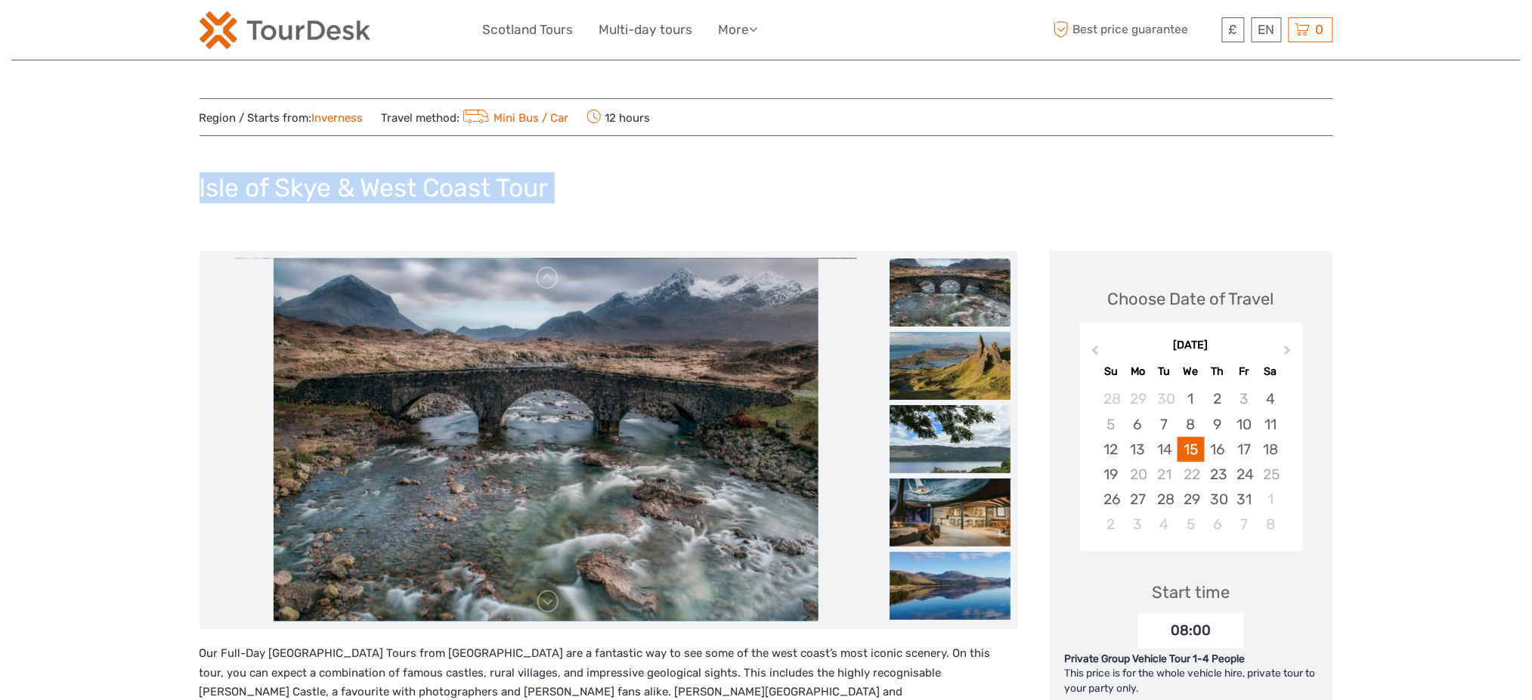
click at [437, 194] on h1 "Isle of Skye & West Coast Tour" at bounding box center [374, 187] width 349 height 31
copy div "Isle of Skye & West Coast Tour"
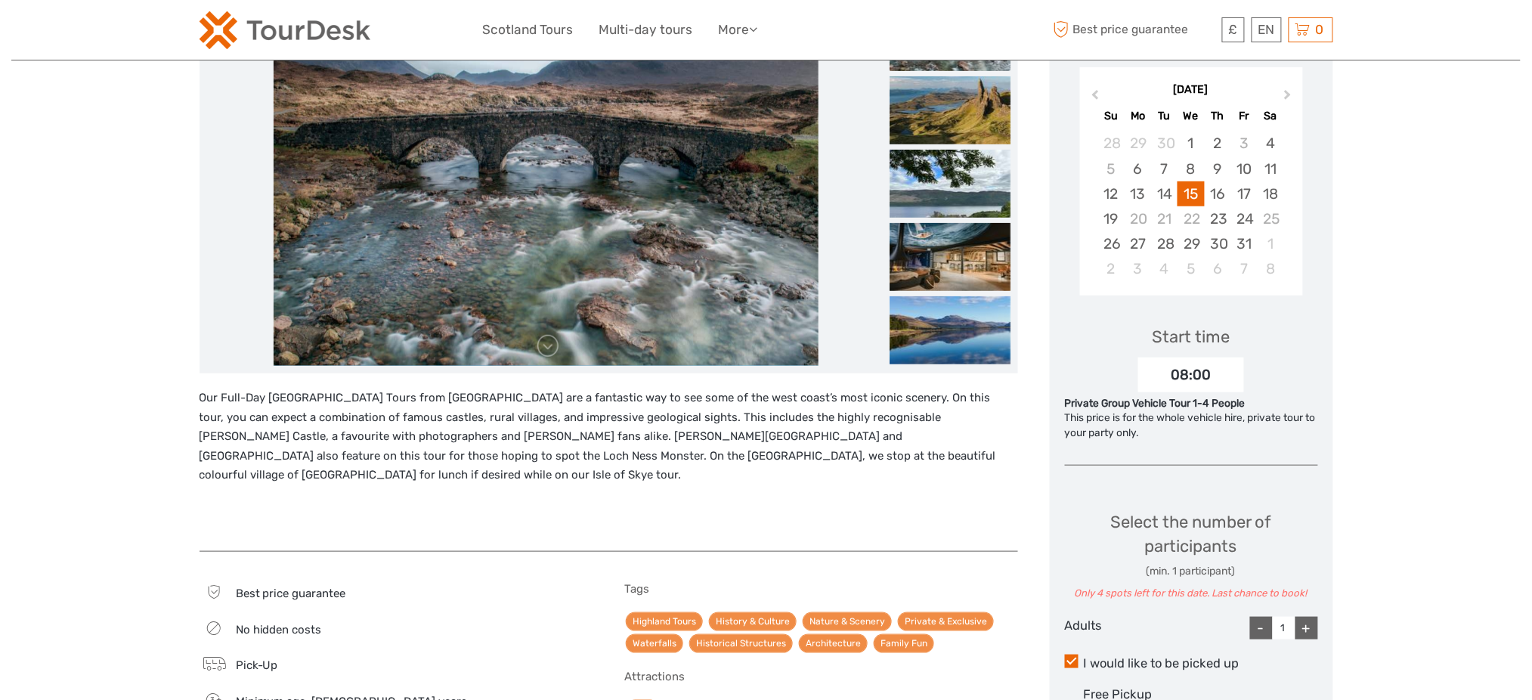
scroll to position [503, 0]
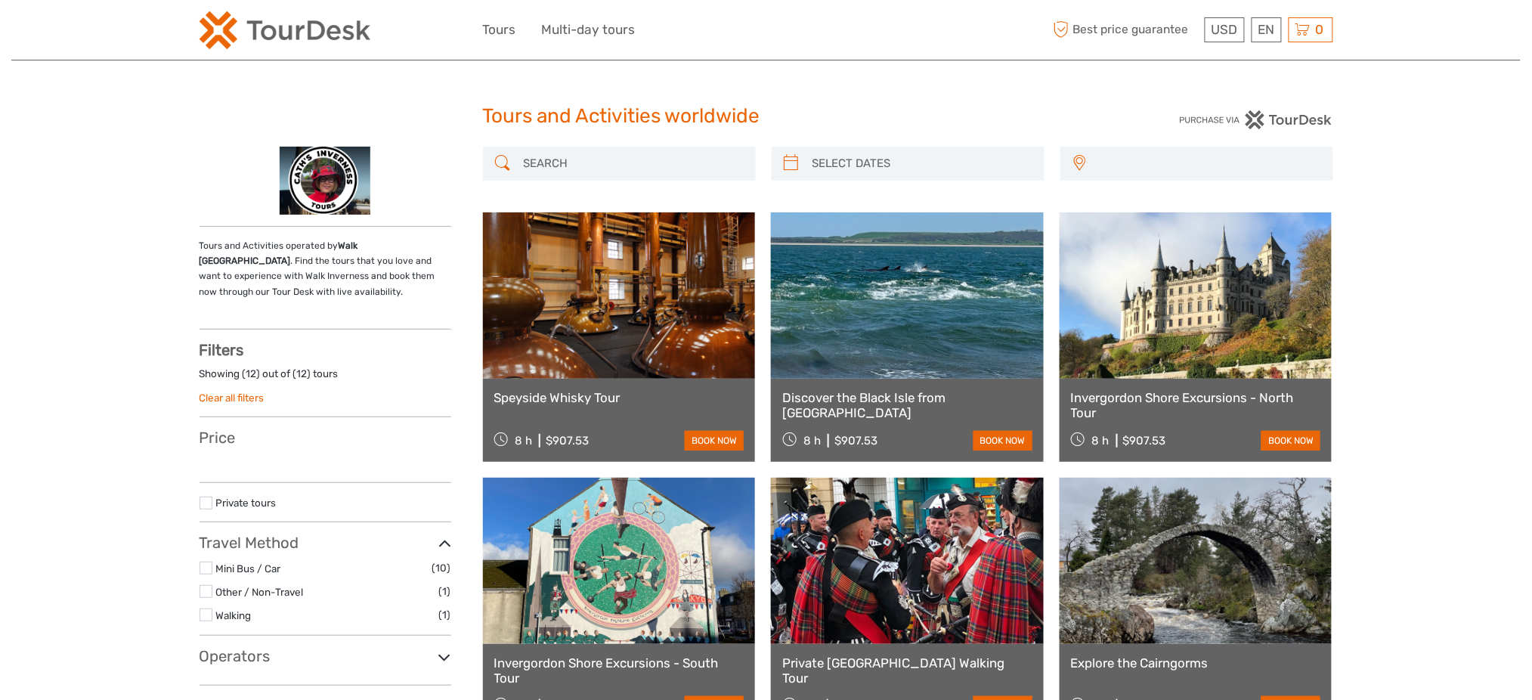
select select
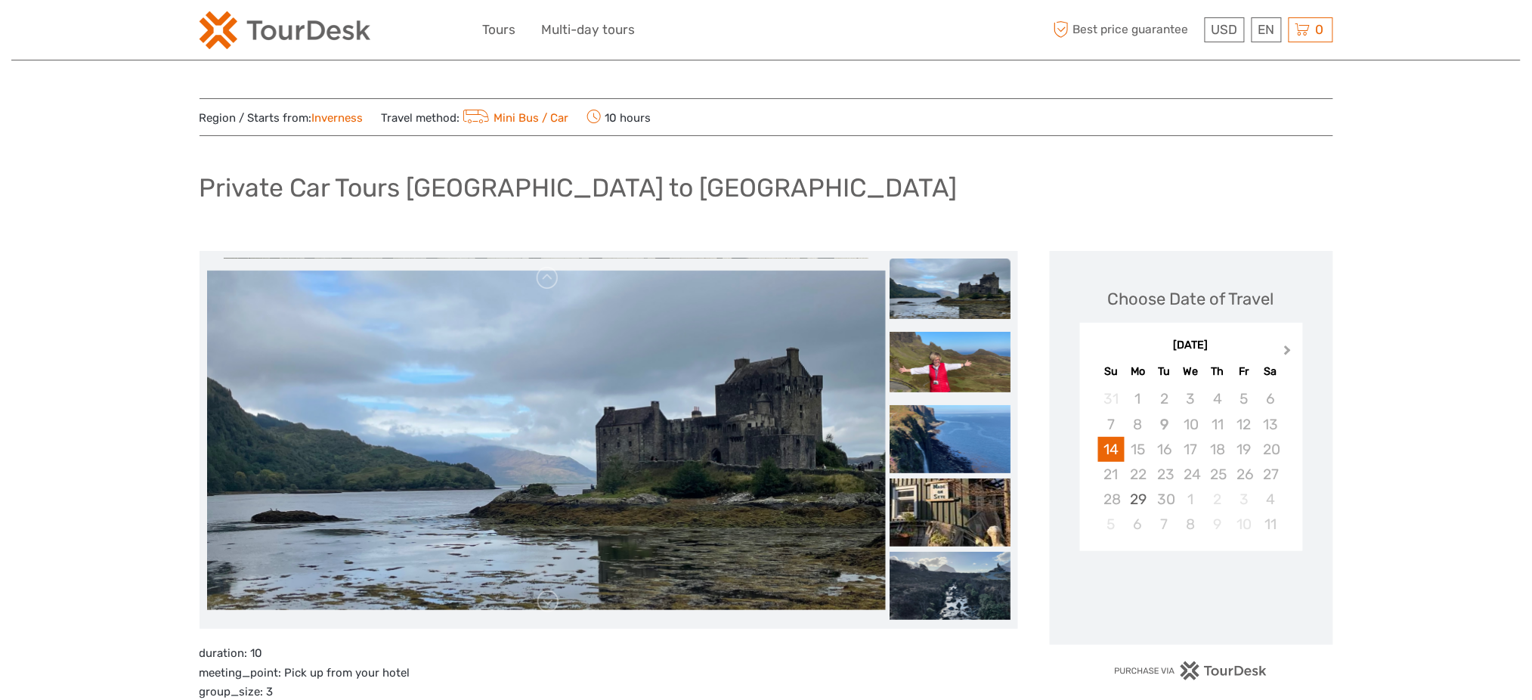
click at [1284, 344] on button "Next Month" at bounding box center [1290, 354] width 24 height 24
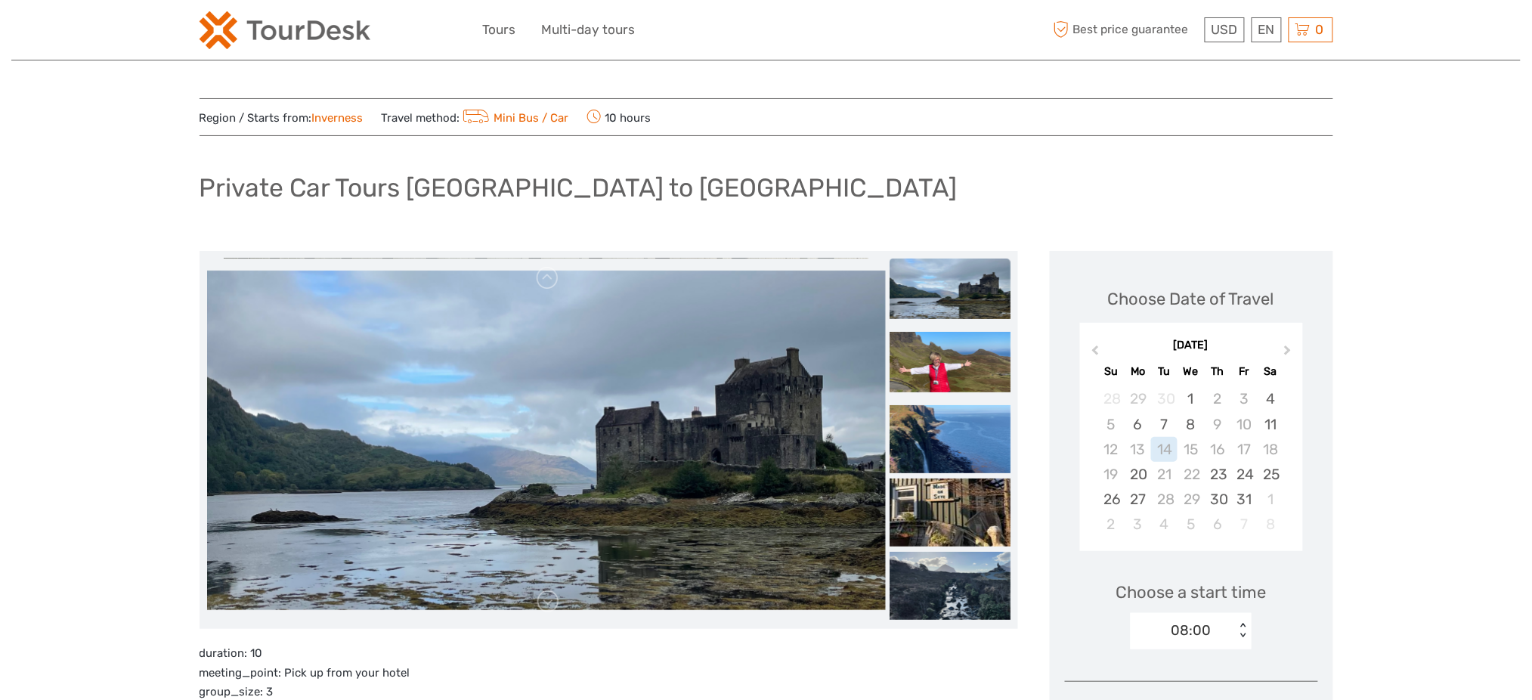
click at [370, 184] on h1 "Private Car Tours [GEOGRAPHIC_DATA] to [GEOGRAPHIC_DATA]" at bounding box center [579, 187] width 758 height 31
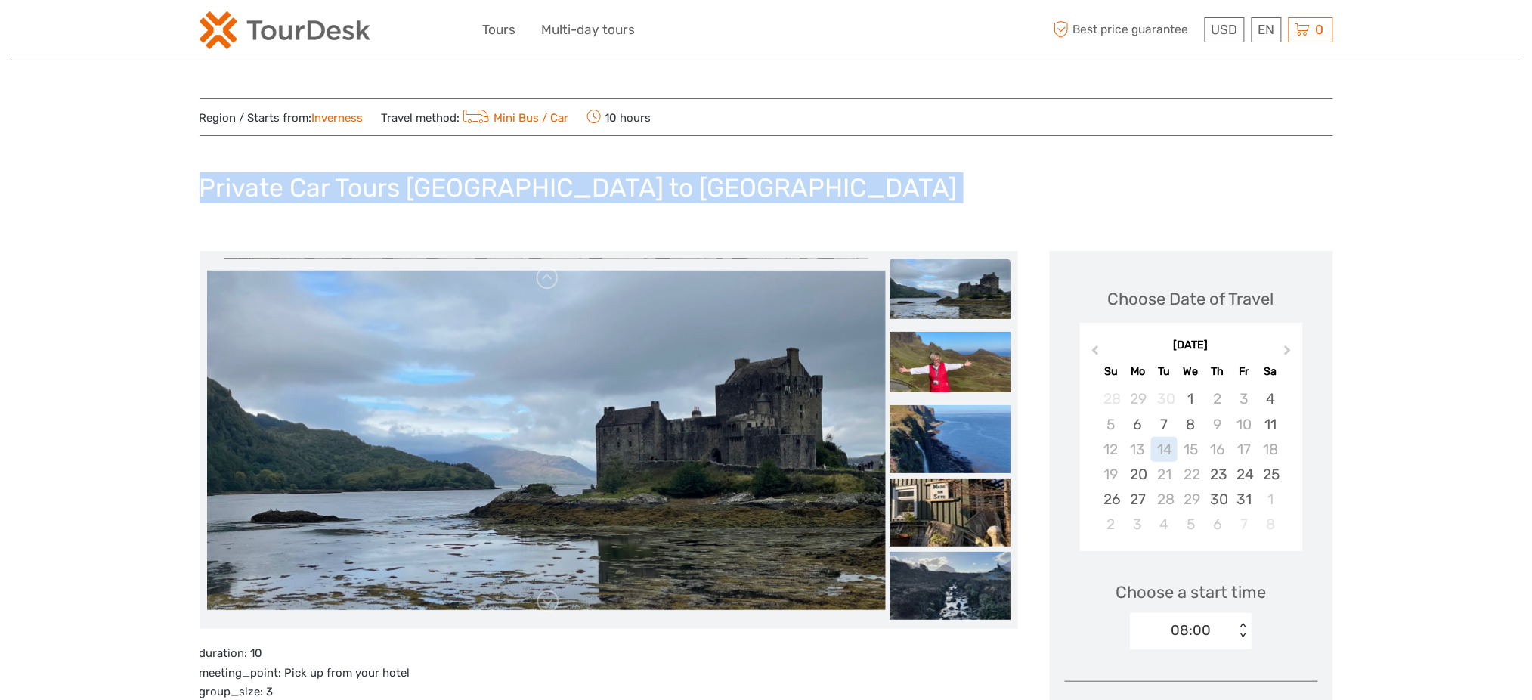
click at [370, 184] on h1 "Private Car Tours [GEOGRAPHIC_DATA] to [GEOGRAPHIC_DATA]" at bounding box center [579, 187] width 758 height 31
copy div "Private Car Tours [GEOGRAPHIC_DATA] to [GEOGRAPHIC_DATA]"
